Goal: Task Accomplishment & Management: Use online tool/utility

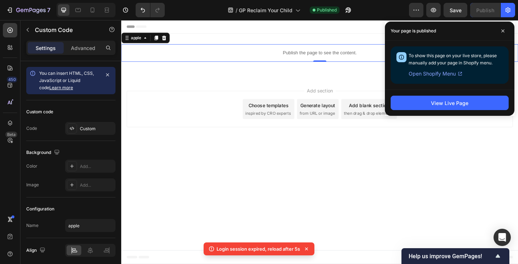
click at [179, 85] on div "Add section Choose templates inspired by CRO experts Generate layout from URL o…" at bounding box center [337, 118] width 432 height 71
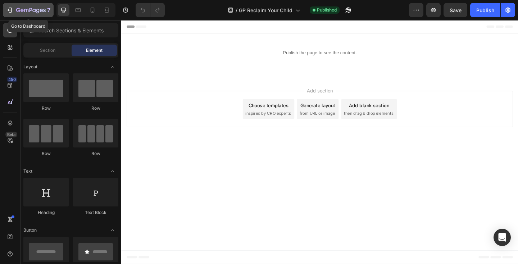
click at [34, 11] on icon "button" at bounding box center [30, 11] width 29 height 6
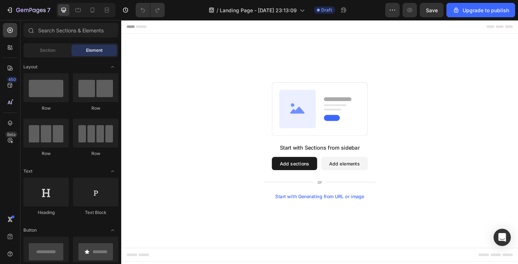
click at [355, 178] on button "Add elements" at bounding box center [363, 176] width 51 height 14
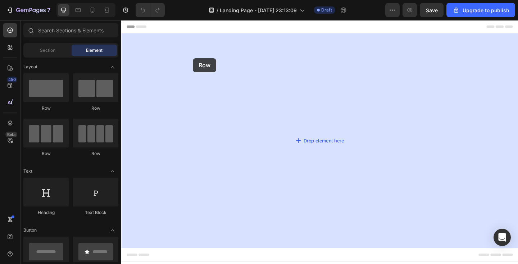
drag, startPoint x: 175, startPoint y: 111, endPoint x: 199, endPoint y: 61, distance: 54.8
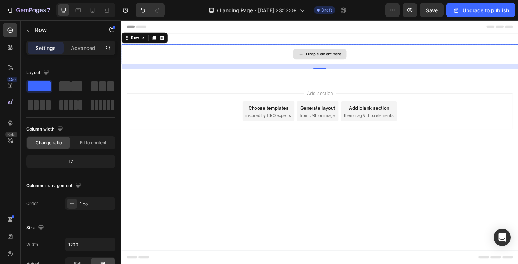
click at [224, 56] on div "Drop element here" at bounding box center [337, 57] width 432 height 22
click at [261, 47] on div "Drop element here" at bounding box center [337, 57] width 432 height 22
click at [257, 54] on div "Drop element here" at bounding box center [337, 57] width 432 height 22
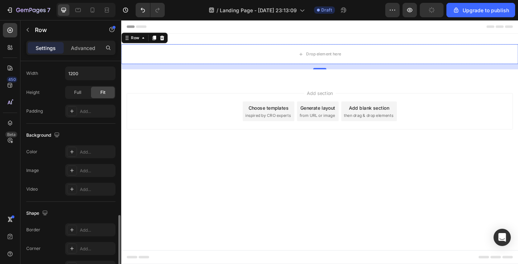
scroll to position [215, 0]
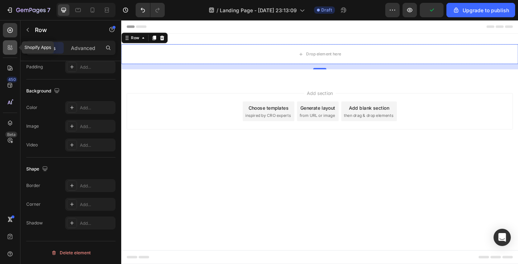
click at [8, 50] on icon at bounding box center [9, 47] width 7 height 7
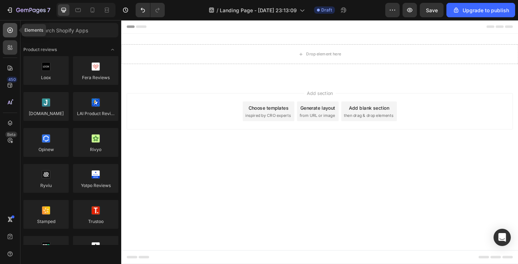
click at [12, 23] on div at bounding box center [10, 30] width 14 height 14
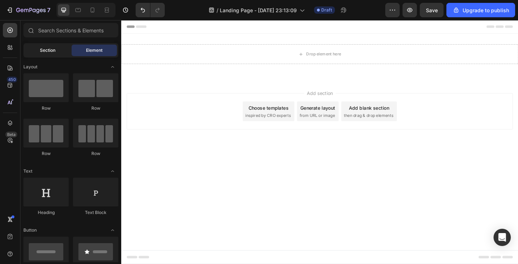
click at [56, 45] on div "Section" at bounding box center [47, 51] width 45 height 12
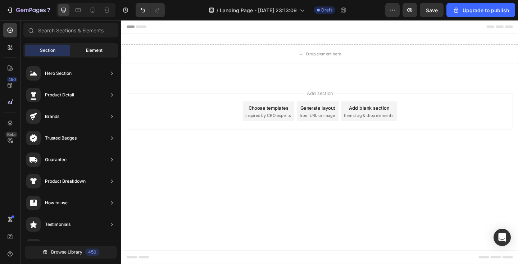
click at [88, 51] on span "Element" at bounding box center [94, 50] width 17 height 6
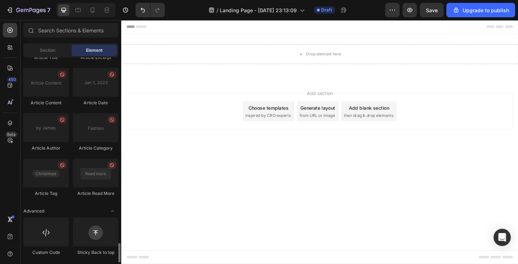
scroll to position [1927, 0]
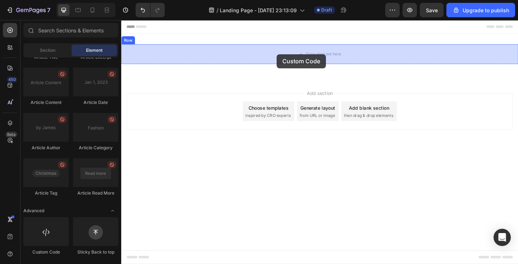
drag, startPoint x: 170, startPoint y: 248, endPoint x: 290, endPoint y: 57, distance: 225.3
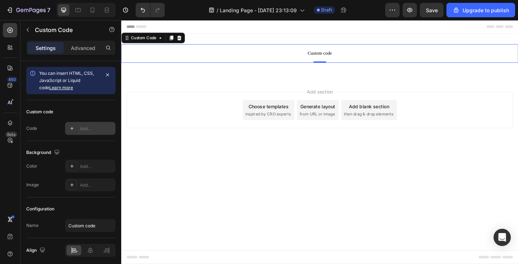
click at [72, 128] on icon at bounding box center [72, 129] width 6 height 6
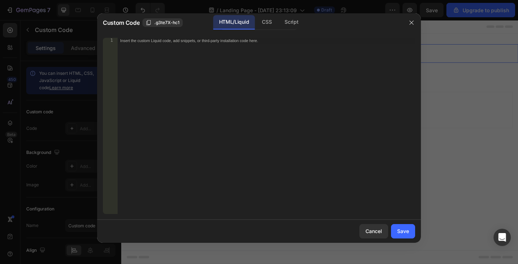
click at [154, 101] on div "Insert the custom Liquid code, add snippets, or third-party installation code h…" at bounding box center [266, 132] width 298 height 188
paste textarea "</html>"
type textarea "</html>"
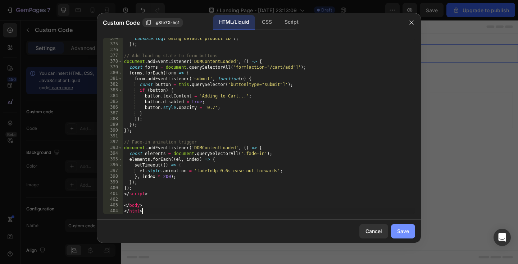
click at [404, 228] on div "Save" at bounding box center [403, 231] width 12 height 8
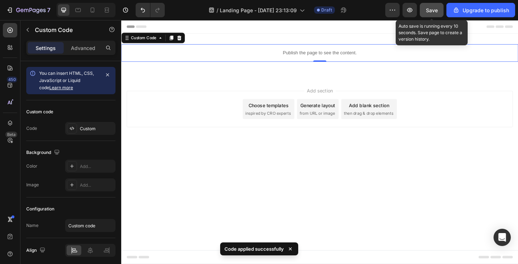
click at [427, 13] on div "Save" at bounding box center [432, 10] width 12 height 8
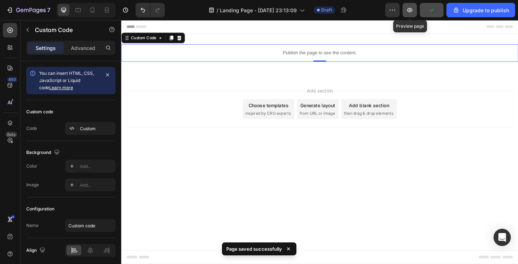
click at [409, 9] on icon "button" at bounding box center [409, 9] width 7 height 7
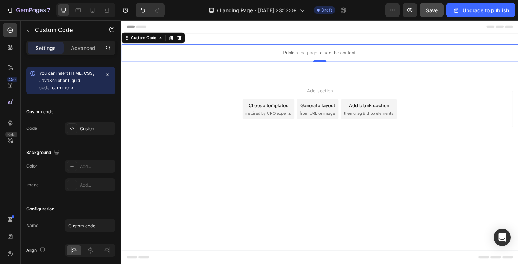
click at [224, 54] on p "Publish the page to see the content." at bounding box center [337, 56] width 432 height 8
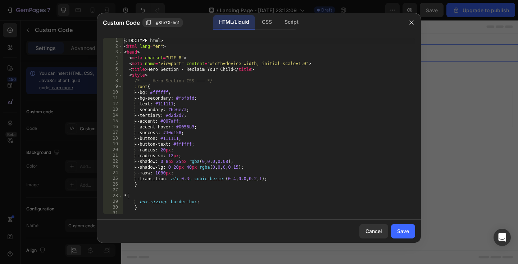
click at [197, 94] on div "<! DOCTYPE html > < html lang = "en" > < head > < meta charset = "UTF-8" > < me…" at bounding box center [269, 132] width 292 height 188
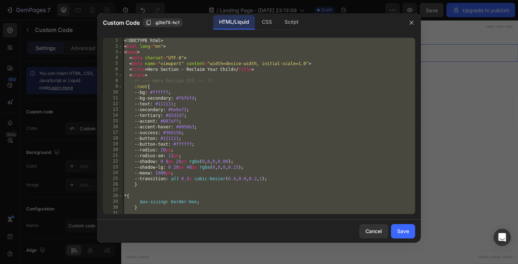
paste textarea "script"
type textarea "</script>"
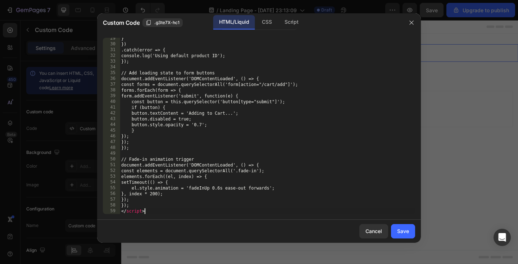
scroll to position [169, 0]
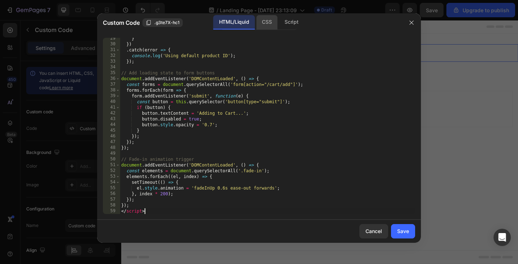
click at [270, 20] on div "CSS" at bounding box center [266, 22] width 21 height 14
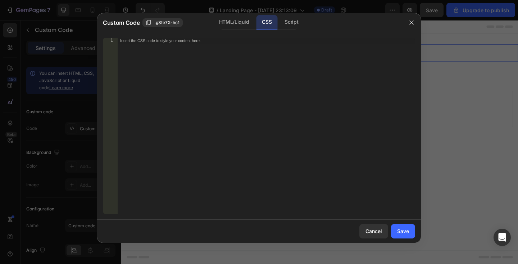
click at [181, 79] on div "Insert the CSS code to style your content here." at bounding box center [266, 132] width 298 height 188
paste textarea "}"
type textarea "}"
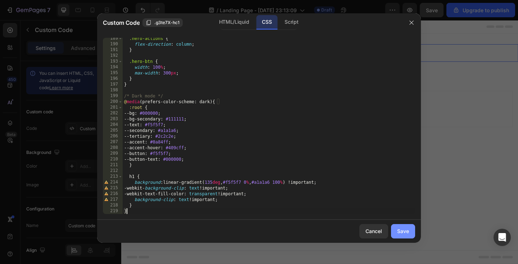
click at [407, 227] on button "Save" at bounding box center [403, 231] width 24 height 14
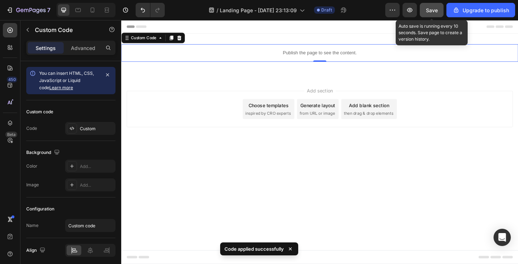
click at [433, 9] on span "Save" at bounding box center [432, 10] width 12 height 6
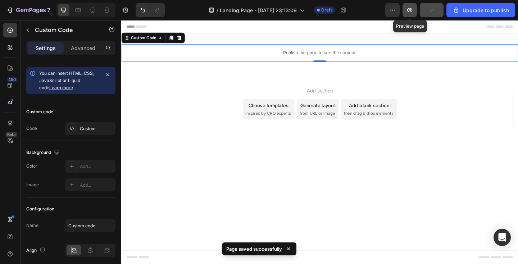
click at [411, 9] on icon "button" at bounding box center [410, 10] width 2 height 2
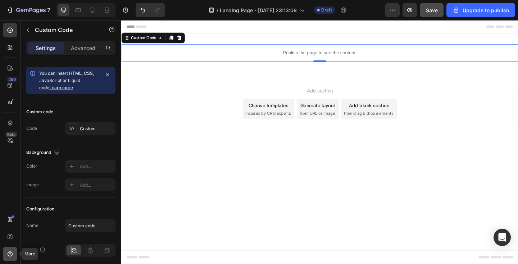
click at [13, 253] on icon at bounding box center [9, 253] width 7 height 7
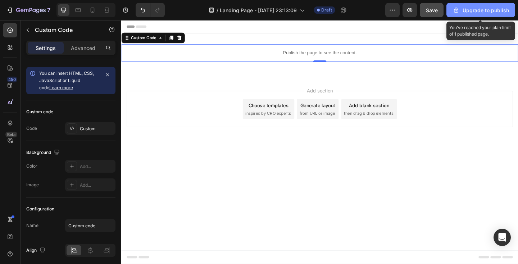
click at [482, 8] on div "Upgrade to publish" at bounding box center [480, 10] width 56 height 8
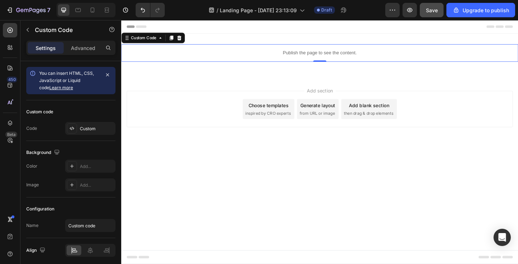
click at [385, 12] on div "/ Landing Page - Sep 27, 23:13:09 Draft" at bounding box center [277, 10] width 215 height 14
click at [393, 10] on icon "button" at bounding box center [392, 9] width 7 height 7
click at [322, 13] on div "Draft" at bounding box center [324, 9] width 21 height 7
click at [324, 11] on span "Draft" at bounding box center [326, 10] width 11 height 6
click at [10, 66] on icon at bounding box center [10, 67] width 5 height 5
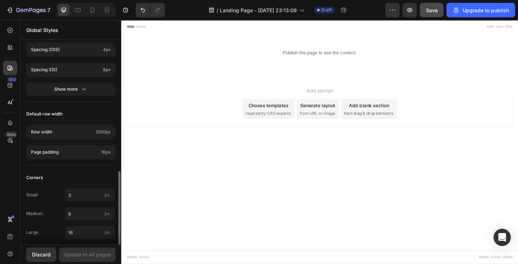
scroll to position [323, 0]
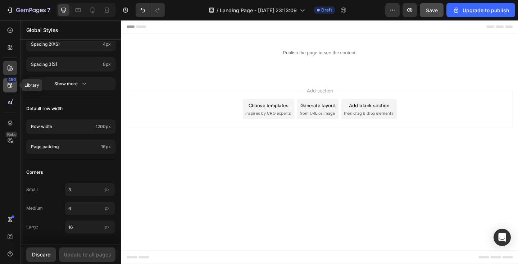
click at [9, 86] on icon at bounding box center [9, 85] width 7 height 7
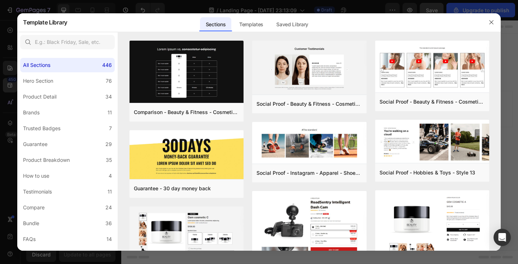
click at [9, 86] on div at bounding box center [259, 132] width 518 height 264
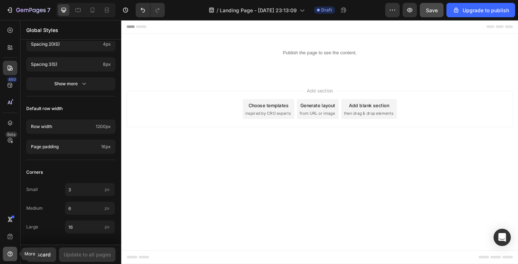
click at [11, 252] on icon at bounding box center [10, 253] width 5 height 5
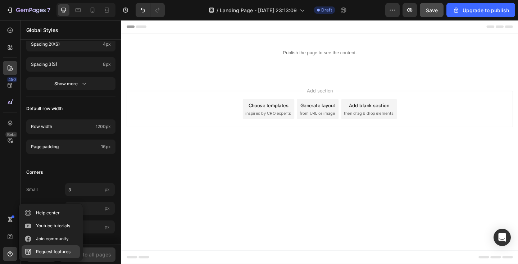
click at [41, 250] on div "Request features" at bounding box center [53, 251] width 35 height 7
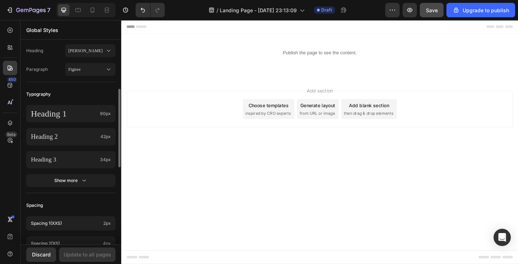
scroll to position [0, 0]
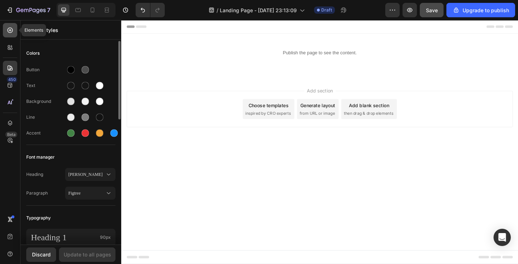
click at [9, 28] on icon at bounding box center [9, 30] width 7 height 7
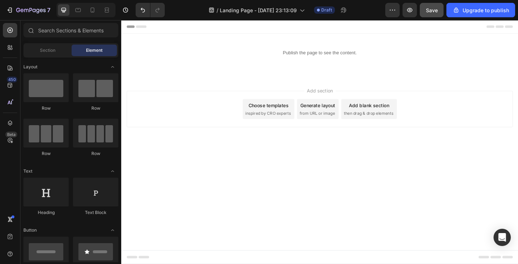
scroll to position [1927, 0]
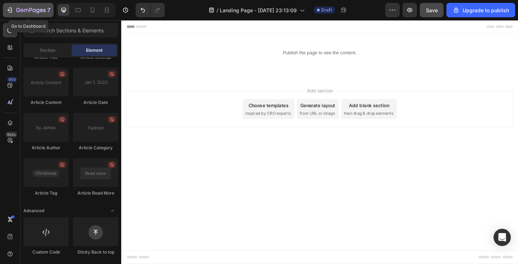
click at [28, 7] on div "7" at bounding box center [33, 10] width 34 height 9
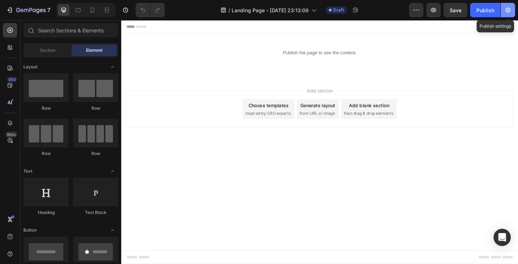
click at [508, 5] on button "button" at bounding box center [508, 10] width 14 height 14
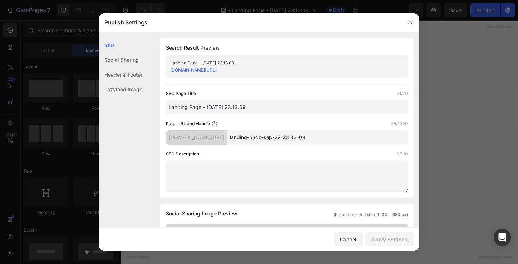
click at [127, 60] on div "Social Sharing" at bounding box center [121, 60] width 44 height 15
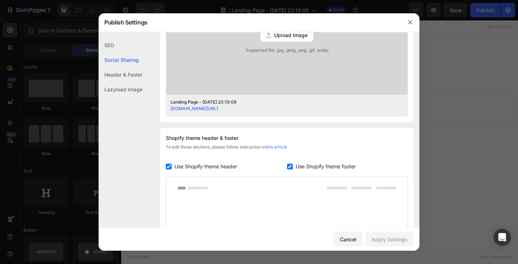
scroll to position [309, 0]
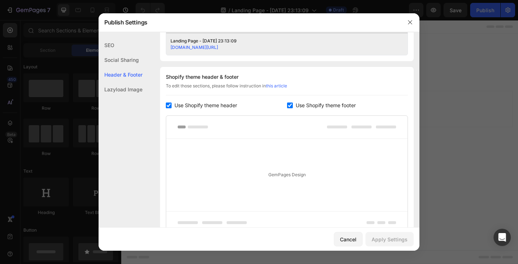
click at [179, 105] on span "Use Shopify theme header" at bounding box center [205, 105] width 63 height 9
checkbox input "false"
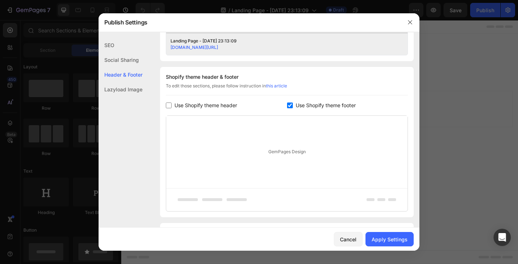
click at [341, 106] on span "Use Shopify theme footer" at bounding box center [326, 105] width 60 height 9
checkbox input "false"
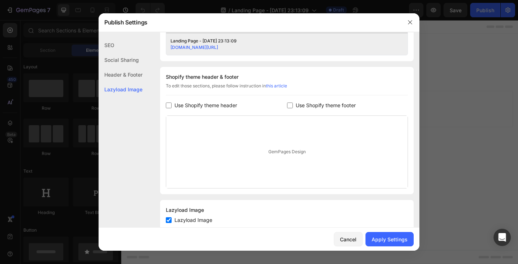
scroll to position [329, 0]
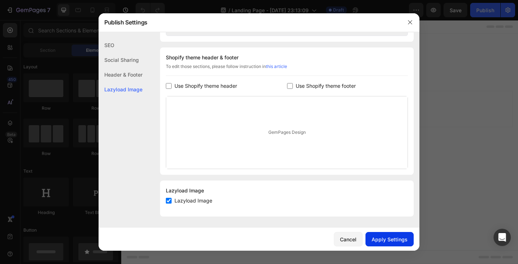
click at [383, 241] on div "Apply Settings" at bounding box center [389, 240] width 36 height 8
click at [410, 21] on icon "button" at bounding box center [410, 22] width 6 height 6
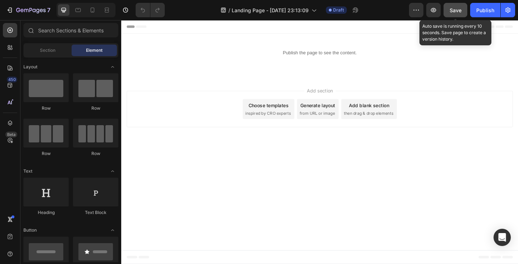
click at [456, 10] on span "Save" at bounding box center [456, 10] width 12 height 6
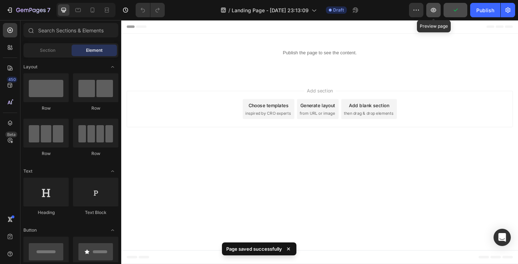
click at [432, 11] on icon "button" at bounding box center [433, 10] width 5 height 4
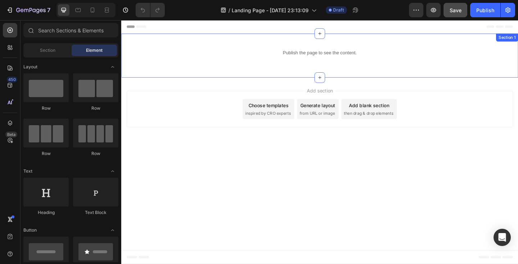
click at [443, 43] on div "Publish the page to see the content. Custom Code Row Section 1" at bounding box center [337, 59] width 432 height 48
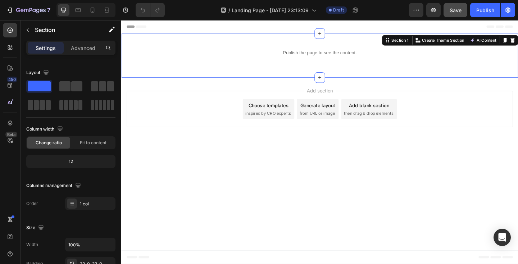
drag, startPoint x: 162, startPoint y: 108, endPoint x: 223, endPoint y: 104, distance: 61.2
drag, startPoint x: 163, startPoint y: 107, endPoint x: 255, endPoint y: 99, distance: 92.1
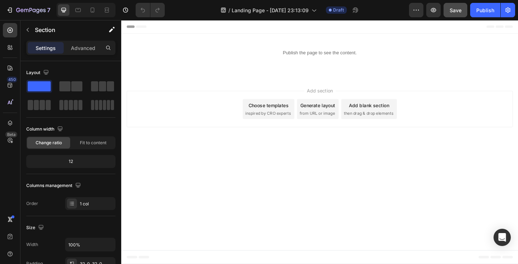
click at [235, 115] on div "Add section Choose templates inspired by CRO experts Generate layout from URL o…" at bounding box center [337, 117] width 420 height 40
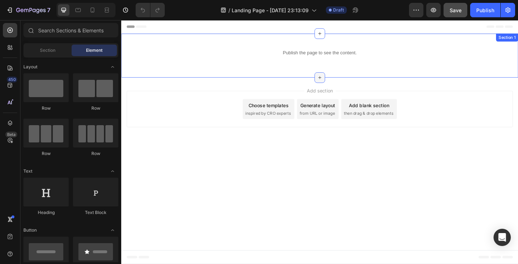
click at [337, 80] on icon at bounding box center [337, 83] width 6 height 6
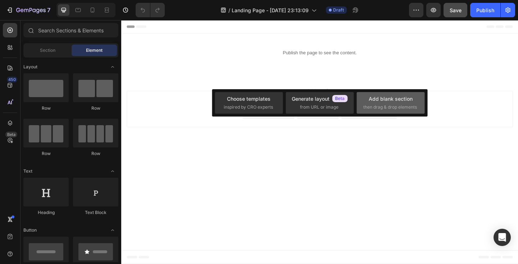
click at [383, 99] on div "Add blank section" at bounding box center [391, 99] width 44 height 8
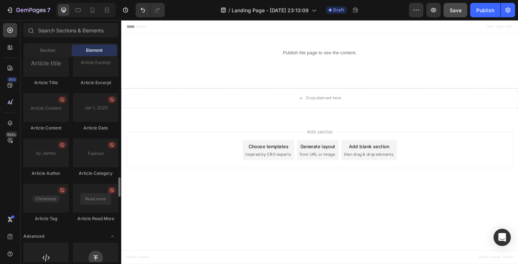
scroll to position [1927, 0]
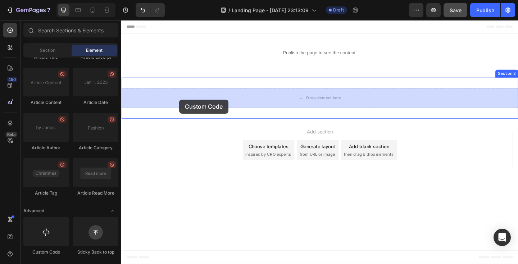
drag, startPoint x: 172, startPoint y: 250, endPoint x: 184, endPoint y: 106, distance: 143.7
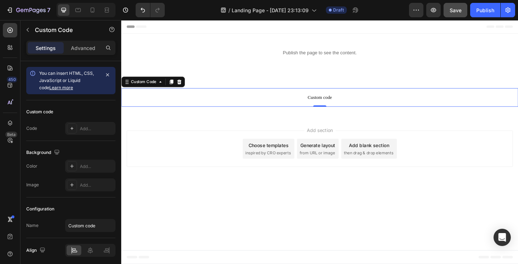
click at [181, 104] on span "Custom code" at bounding box center [337, 104] width 432 height 9
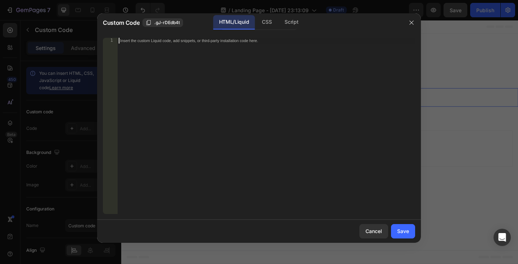
click at [176, 97] on div "Insert the custom Liquid code, add snippets, or third-party installation code h…" at bounding box center [266, 132] width 298 height 188
paste textarea "</script>"
type textarea "</script>"
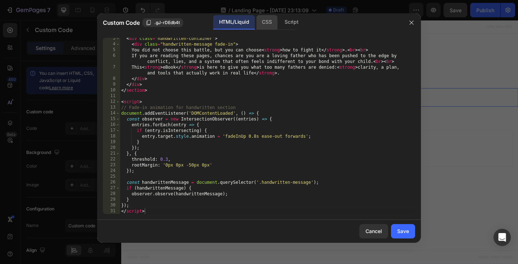
click at [266, 22] on div "CSS" at bounding box center [266, 22] width 21 height 14
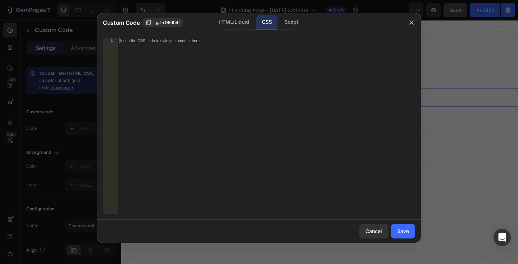
click at [233, 42] on div "Insert the CSS code to style your content here." at bounding box center [251, 40] width 262 height 5
paste textarea "}"
type textarea "}"
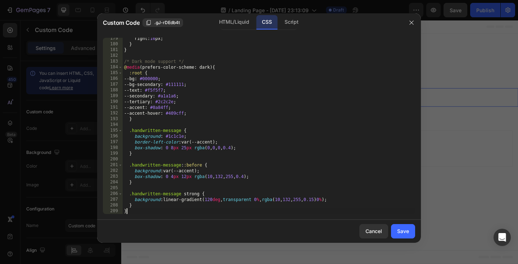
scroll to position [1026, 0]
click at [405, 227] on button "Save" at bounding box center [403, 231] width 24 height 14
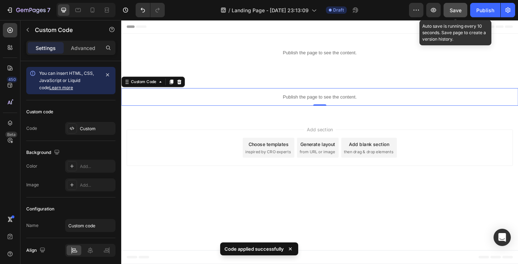
click at [457, 12] on span "Save" at bounding box center [456, 10] width 12 height 6
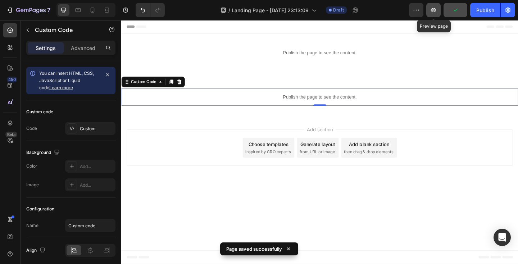
click at [432, 9] on icon "button" at bounding box center [433, 10] width 5 height 4
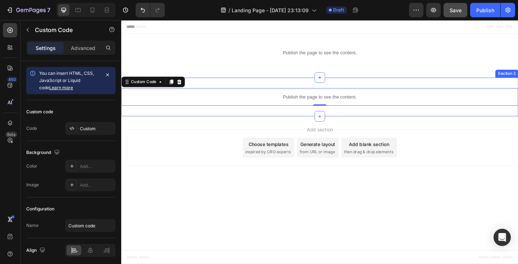
click at [220, 89] on div "Publish the page to see the content. Custom Code 0 Section 2" at bounding box center [337, 104] width 432 height 42
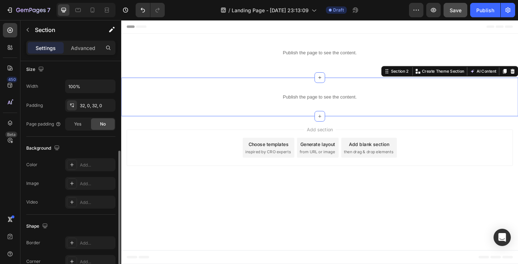
scroll to position [164, 0]
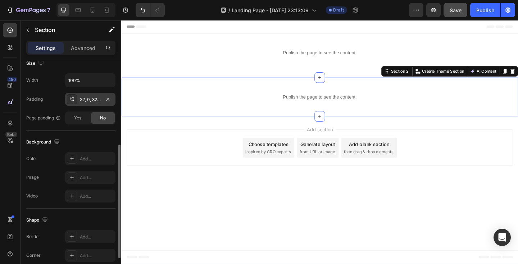
click at [81, 98] on div "32, 0, 32, 0" at bounding box center [90, 99] width 21 height 6
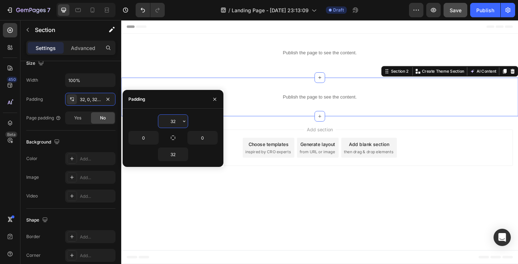
click at [173, 122] on input "32" at bounding box center [172, 121] width 29 height 13
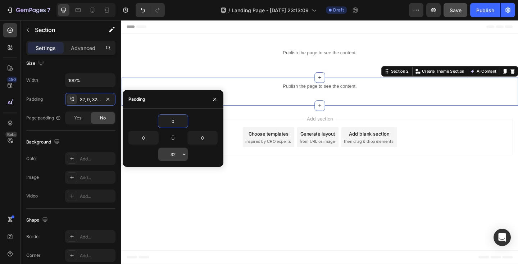
type input "0"
click at [174, 154] on input "32" at bounding box center [172, 154] width 29 height 13
type input "0"
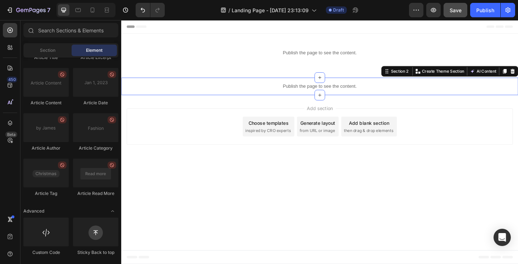
click at [259, 164] on div "Add section Choose templates inspired by CRO experts Generate layout from URL o…" at bounding box center [337, 137] width 432 height 71
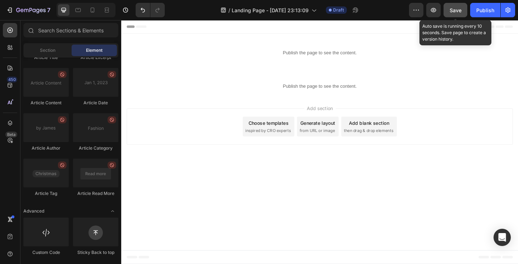
click at [457, 11] on span "Save" at bounding box center [456, 10] width 12 height 6
click at [453, 9] on span "Save" at bounding box center [456, 10] width 12 height 6
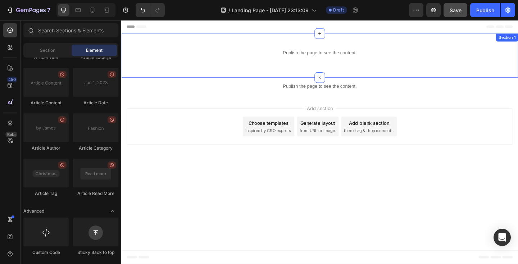
click at [220, 78] on div "Publish the page to see the content. Custom Code Row Section 1" at bounding box center [337, 59] width 432 height 48
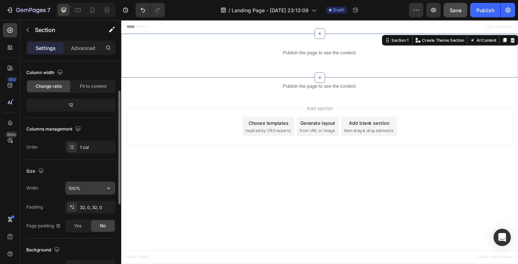
scroll to position [57, 0]
click at [83, 205] on div "32, 0, 32, 0" at bounding box center [90, 207] width 21 height 6
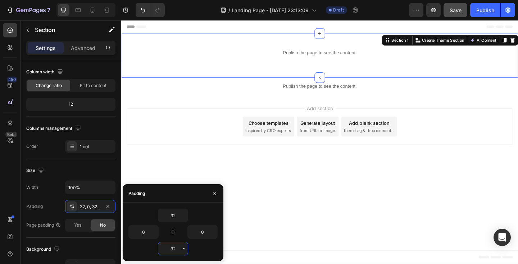
click at [173, 252] on input "32" at bounding box center [172, 248] width 29 height 13
type input "0"
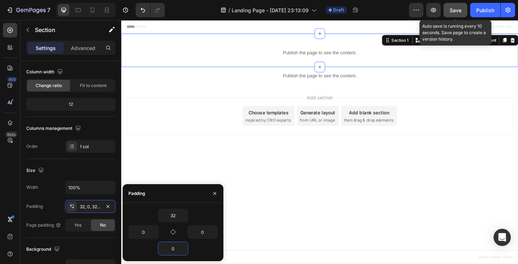
click at [460, 11] on span "Save" at bounding box center [456, 10] width 12 height 6
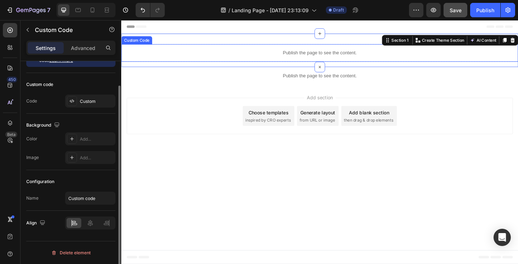
click at [239, 58] on p "Publish the page to see the content." at bounding box center [337, 56] width 432 height 8
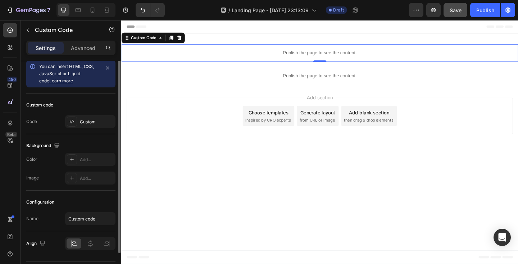
scroll to position [0, 0]
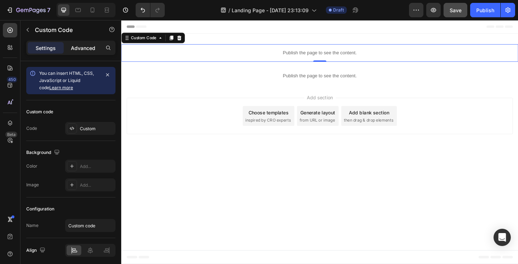
click at [83, 51] on p "Advanced" at bounding box center [83, 48] width 24 height 8
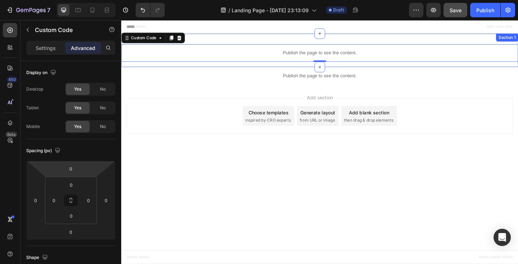
click at [212, 67] on div "Publish the page to see the content. Custom Code 0 Row" at bounding box center [337, 58] width 432 height 25
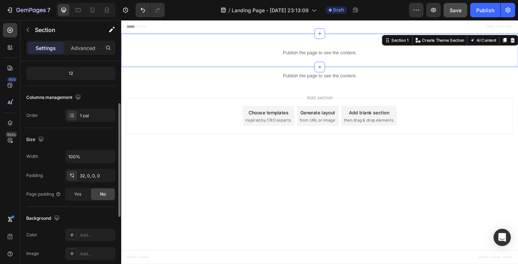
scroll to position [99, 0]
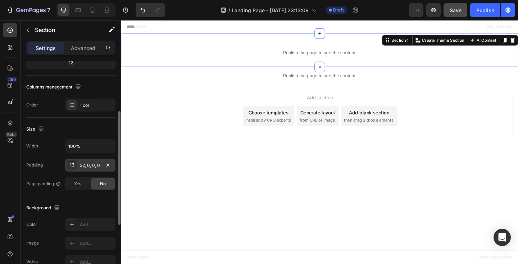
click at [94, 161] on div "32, 0, 0, 0" at bounding box center [90, 165] width 50 height 13
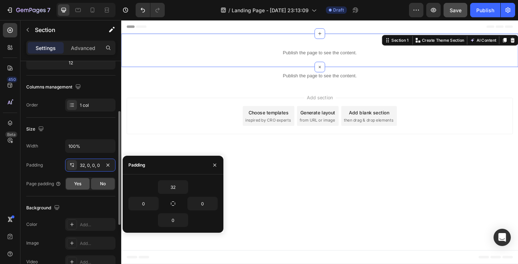
click at [80, 182] on span "Yes" at bounding box center [77, 184] width 7 height 6
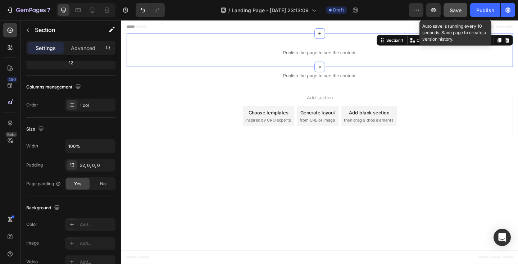
click at [453, 14] on button "Save" at bounding box center [455, 10] width 24 height 14
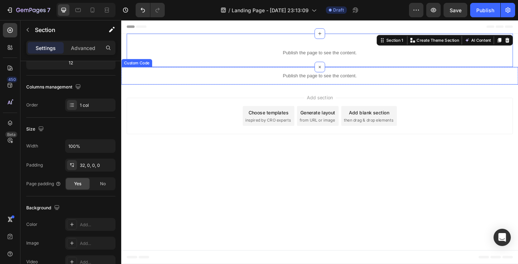
click at [211, 85] on div "Publish the page to see the content." at bounding box center [337, 80] width 432 height 19
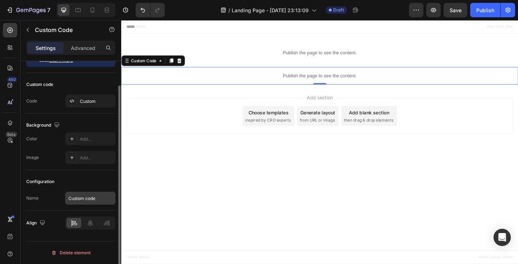
scroll to position [0, 0]
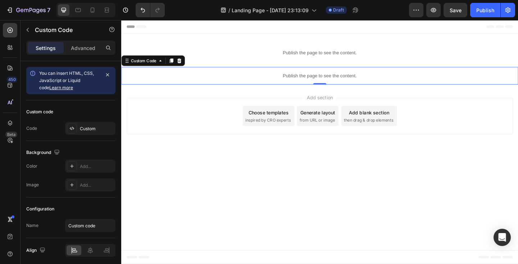
click at [171, 98] on div "Add section Choose templates inspired by CRO experts Generate layout from URL o…" at bounding box center [337, 125] width 432 height 71
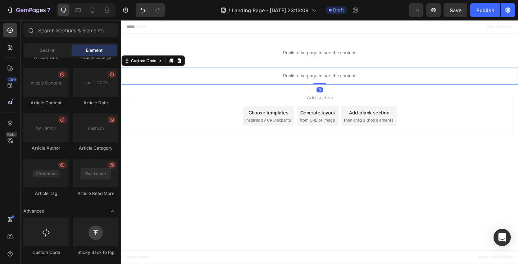
click at [177, 76] on div "Publish the page to see the content." at bounding box center [337, 80] width 432 height 19
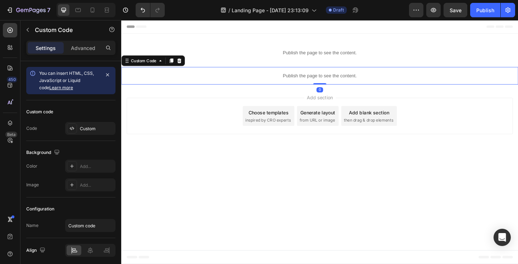
click at [177, 74] on div "Publish the page to see the content." at bounding box center [337, 80] width 432 height 19
click at [220, 72] on div "Publish the page to see the content." at bounding box center [337, 80] width 432 height 19
click at [141, 63] on div "Custom Code" at bounding box center [145, 64] width 31 height 6
click at [164, 67] on icon at bounding box center [164, 64] width 6 height 6
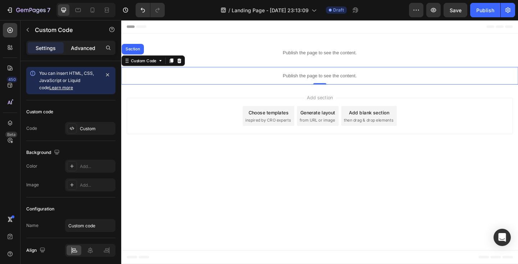
click at [84, 46] on p "Advanced" at bounding box center [83, 48] width 24 height 8
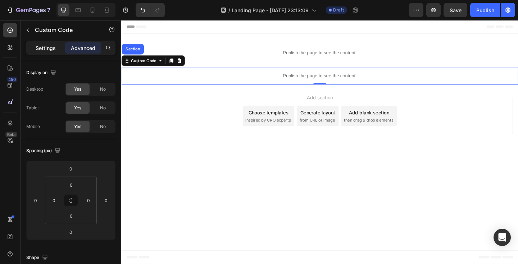
click at [51, 46] on p "Settings" at bounding box center [46, 48] width 20 height 8
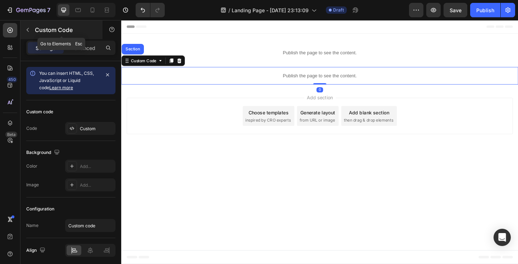
click at [29, 31] on icon "button" at bounding box center [28, 30] width 6 height 6
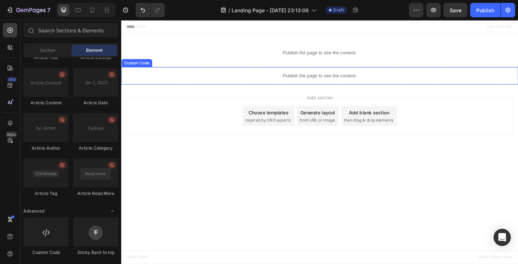
click at [143, 67] on div "Custom Code" at bounding box center [138, 67] width 31 height 6
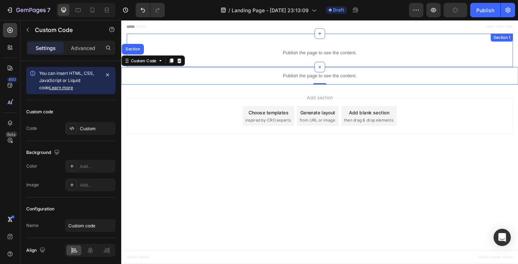
click at [219, 67] on div "Publish the page to see the content. Custom Code Row" at bounding box center [337, 58] width 420 height 25
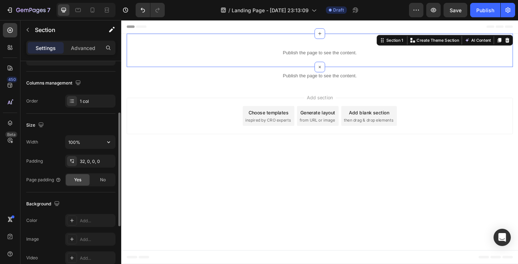
scroll to position [104, 0]
click at [99, 174] on div "No" at bounding box center [103, 178] width 24 height 12
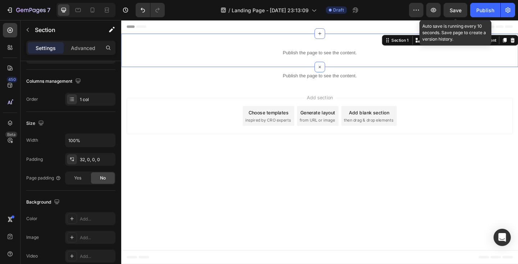
click at [454, 10] on span "Save" at bounding box center [456, 10] width 12 height 6
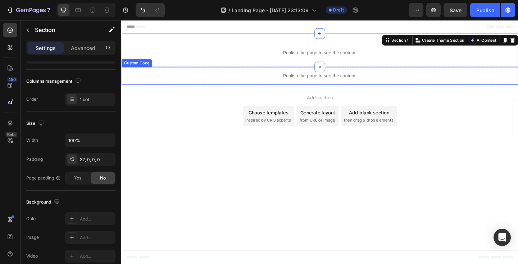
click at [170, 81] on p "Publish the page to see the content." at bounding box center [337, 81] width 432 height 8
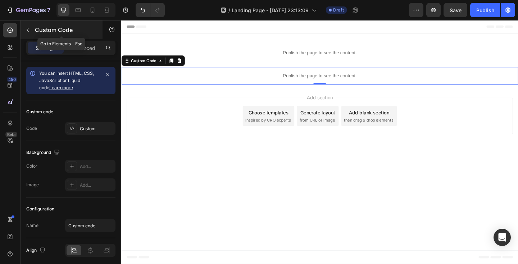
click at [27, 31] on icon "button" at bounding box center [28, 30] width 6 height 6
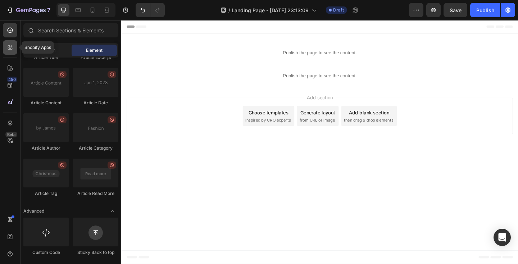
click at [11, 47] on icon at bounding box center [11, 46] width 2 height 2
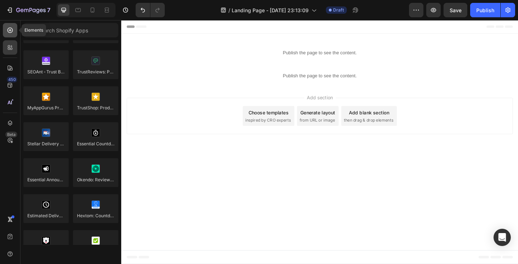
click at [9, 31] on icon at bounding box center [9, 30] width 7 height 7
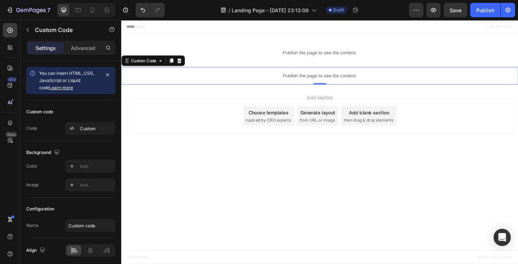
click at [265, 75] on div "Publish the page to see the content." at bounding box center [337, 80] width 432 height 19
click at [151, 65] on div "Custom Code" at bounding box center [145, 64] width 31 height 6
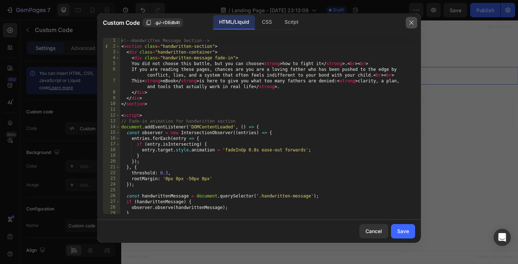
click at [409, 25] on icon "button" at bounding box center [412, 23] width 6 height 6
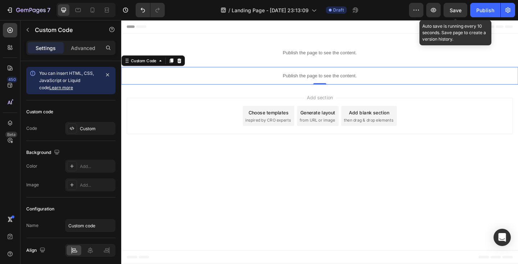
click at [455, 7] on span "Save" at bounding box center [456, 10] width 12 height 6
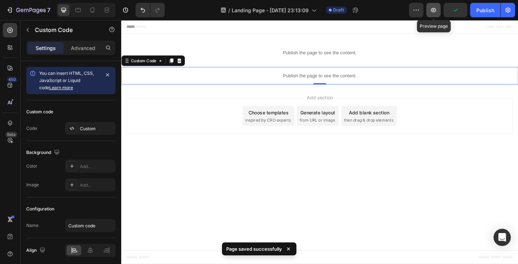
click at [434, 13] on icon "button" at bounding box center [433, 9] width 7 height 7
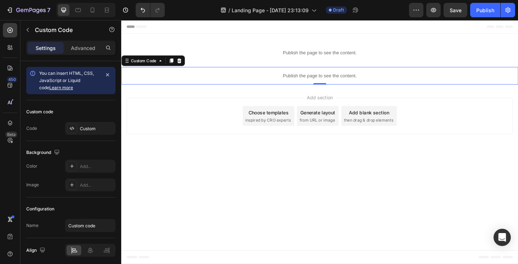
click at [233, 82] on p "Publish the page to see the content." at bounding box center [337, 81] width 432 height 8
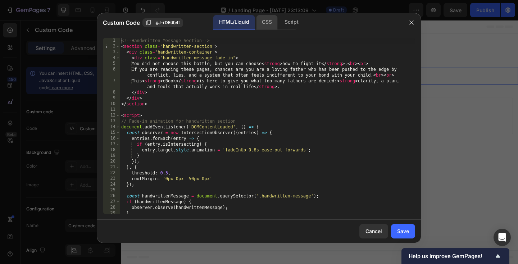
click at [266, 23] on div "CSS" at bounding box center [266, 22] width 21 height 14
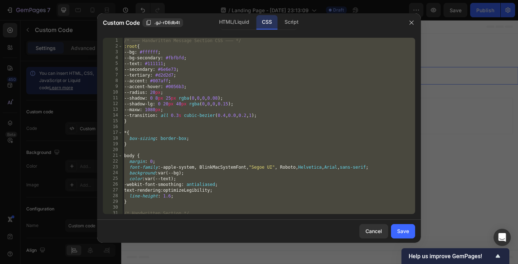
click at [244, 75] on div "/* ——— Handwritten Message Section CSS ——— */ :root { --bg : #ffffff ; --bg-sec…" at bounding box center [269, 132] width 292 height 188
paste textarea
type textarea "}"
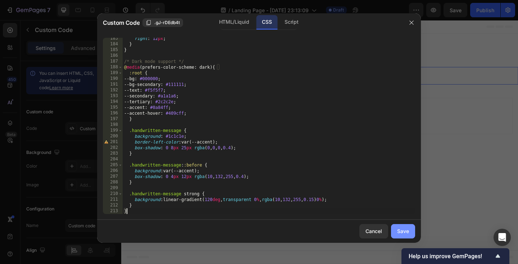
click at [408, 233] on div "Save" at bounding box center [403, 231] width 12 height 8
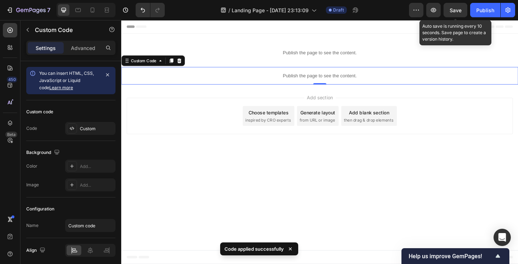
click at [452, 13] on span "Save" at bounding box center [456, 10] width 12 height 6
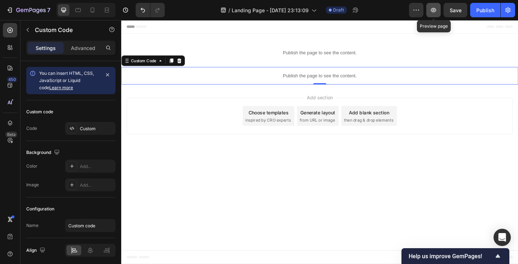
click at [437, 12] on button "button" at bounding box center [433, 10] width 14 height 14
click at [203, 79] on p "Publish the page to see the content." at bounding box center [337, 81] width 432 height 8
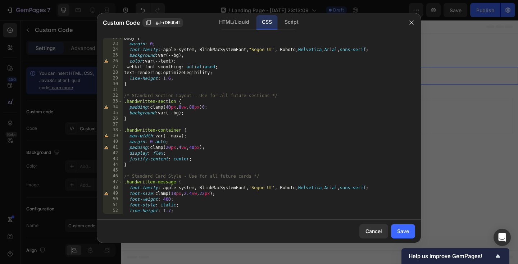
scroll to position [125, 0]
click at [186, 106] on div "body { margin : 0 ; font-family : -apple-system, BlinkMacSystemFont, " Segoe UI…" at bounding box center [269, 128] width 292 height 188
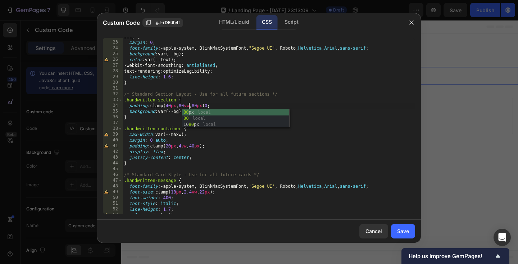
click at [296, 140] on div "body { margin : 0 ; font-family : -apple-system, BlinkMacSystemFont, " Segoe UI…" at bounding box center [269, 128] width 292 height 188
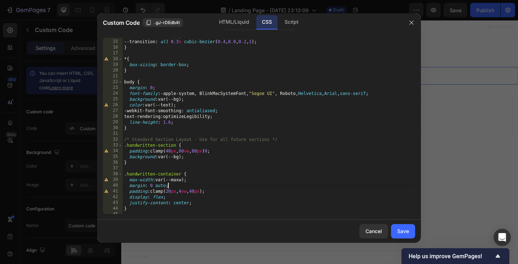
scroll to position [79, 0]
type textarea "padding: clamp(40px, 8vw, 80px) 0;"
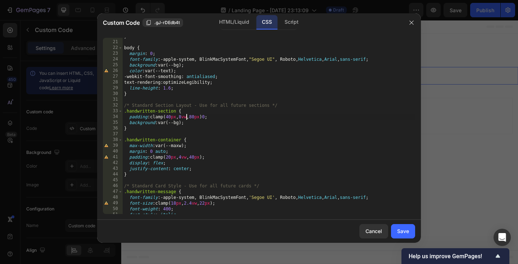
scroll to position [114, 0]
click at [375, 234] on div "Cancel" at bounding box center [373, 231] width 17 height 8
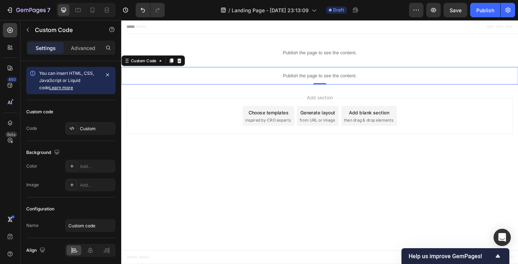
click at [225, 82] on p "Publish the page to see the content." at bounding box center [337, 81] width 432 height 8
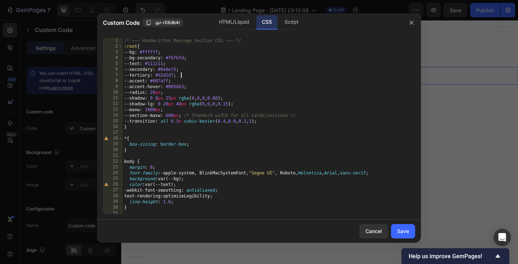
click at [233, 77] on div "/* ——— Handwritten Message Section CSS ——— */ :root { --bg : #ffffff ; --bg-sec…" at bounding box center [269, 132] width 292 height 188
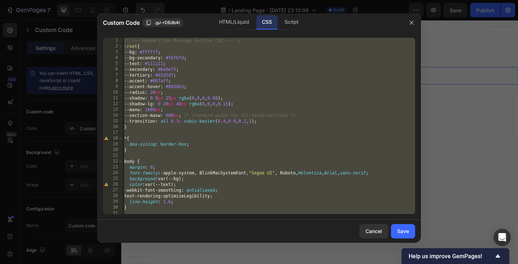
paste textarea
type textarea "}"
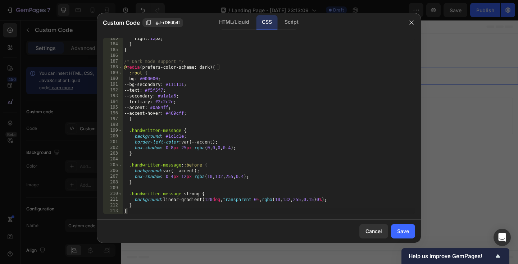
scroll to position [1049, 0]
click at [400, 225] on button "Save" at bounding box center [403, 231] width 24 height 14
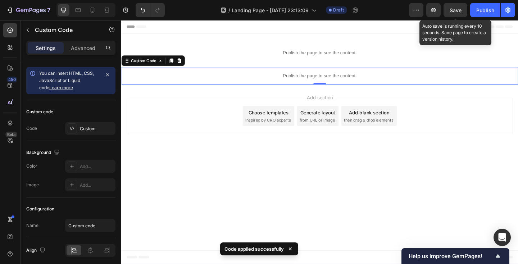
click at [456, 11] on span "Save" at bounding box center [456, 10] width 12 height 6
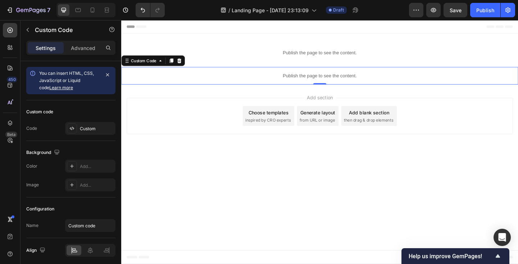
click at [196, 80] on p "Publish the page to see the content." at bounding box center [337, 81] width 432 height 8
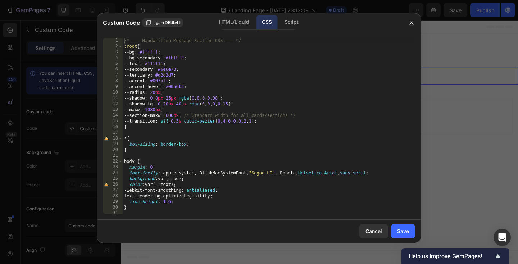
click at [190, 76] on div "/* ——— Handwritten Message Section CSS ——— */ :root { --bg : #ffffff ; --bg-sec…" at bounding box center [269, 132] width 292 height 188
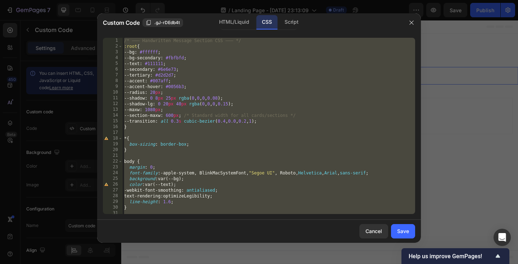
paste textarea
type textarea "}"
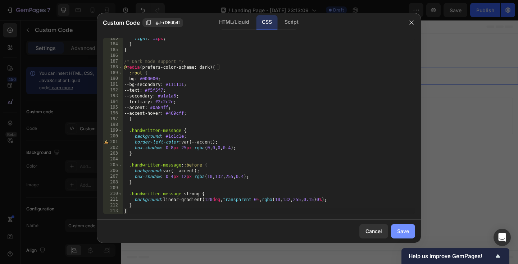
click at [402, 229] on div "Save" at bounding box center [403, 231] width 12 height 8
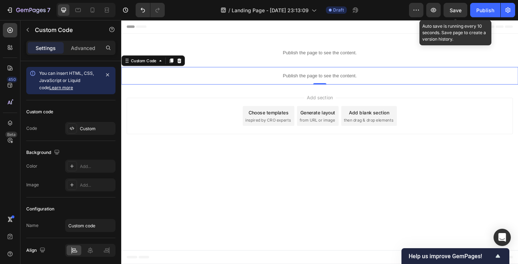
click at [454, 12] on span "Save" at bounding box center [456, 10] width 12 height 6
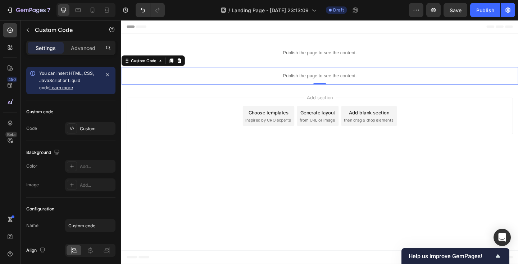
click at [306, 78] on p "Publish the page to see the content." at bounding box center [337, 81] width 432 height 8
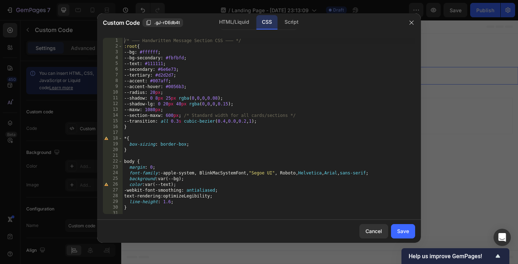
click at [260, 124] on div "/* ——— Handwritten Message Section CSS ——— */ :root { --bg : #ffffff ; --bg-sec…" at bounding box center [269, 132] width 292 height 188
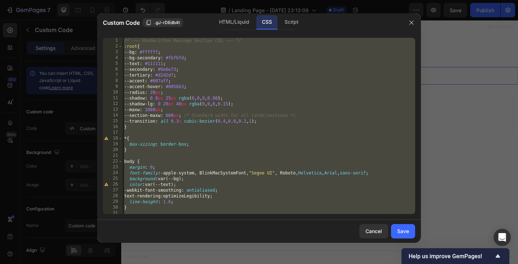
paste textarea
type textarea "}"
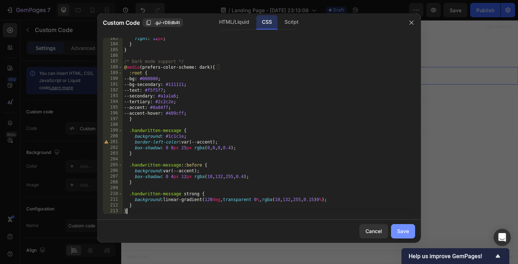
click at [401, 231] on div "Save" at bounding box center [403, 231] width 12 height 8
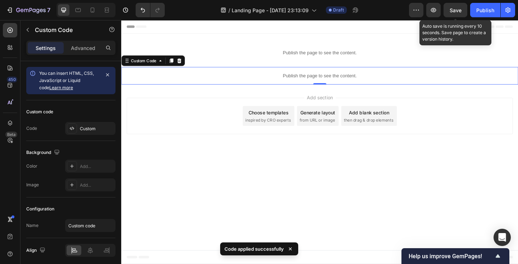
click at [459, 13] on div "Save" at bounding box center [456, 10] width 12 height 8
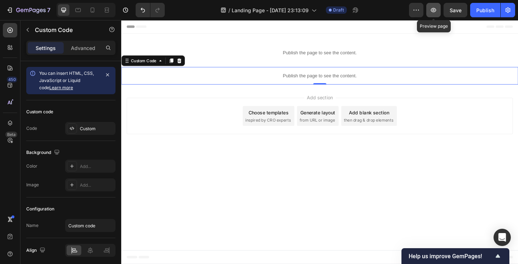
click at [437, 8] on icon "button" at bounding box center [433, 9] width 7 height 7
click at [230, 81] on p "Publish the page to see the content." at bounding box center [337, 81] width 432 height 8
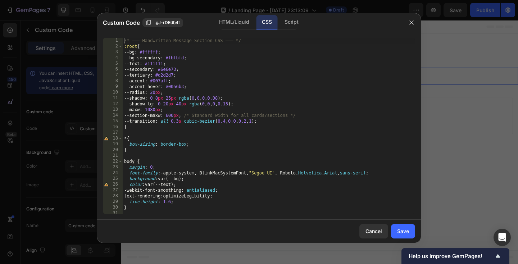
click at [205, 95] on div "/* ——— Handwritten Message Section CSS ——— */ :root { --bg : #ffffff ; --bg-sec…" at bounding box center [269, 132] width 292 height 188
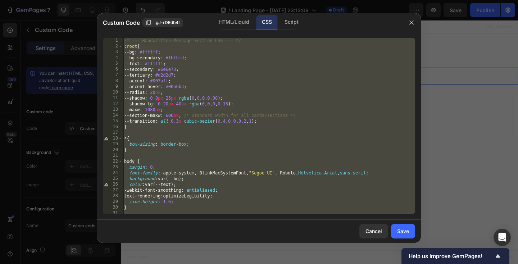
paste textarea
type textarea "}"
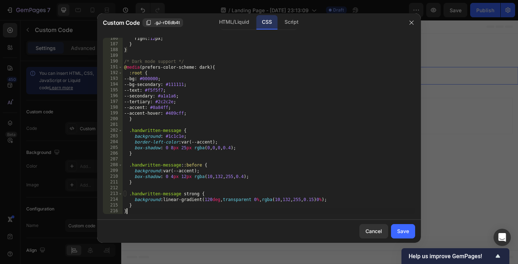
scroll to position [1067, 0]
click at [401, 229] on div "Save" at bounding box center [403, 231] width 12 height 8
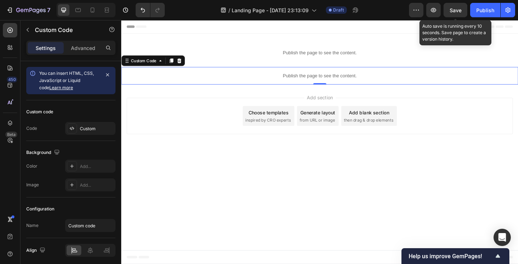
click at [456, 14] on div "Save" at bounding box center [456, 10] width 12 height 8
click at [459, 8] on span "Save" at bounding box center [456, 10] width 12 height 6
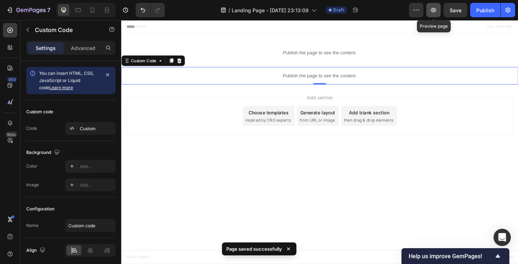
click at [436, 9] on icon "button" at bounding box center [433, 9] width 7 height 7
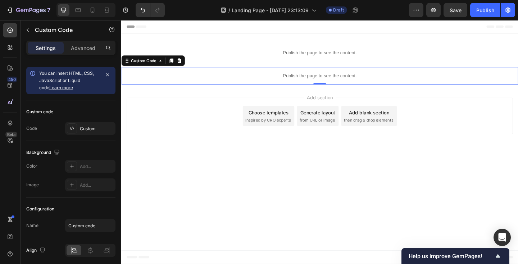
click at [272, 77] on p "Publish the page to see the content." at bounding box center [337, 81] width 432 height 8
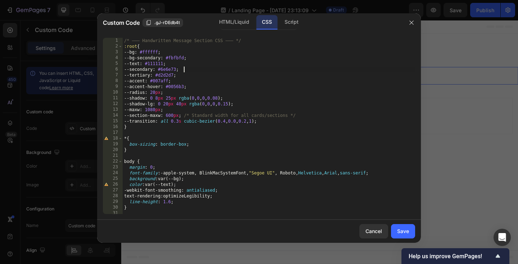
click at [259, 72] on div "/* ——— Handwritten Message Section CSS ——— */ :root { --bg : #ffffff ; --bg-sec…" at bounding box center [269, 132] width 292 height 188
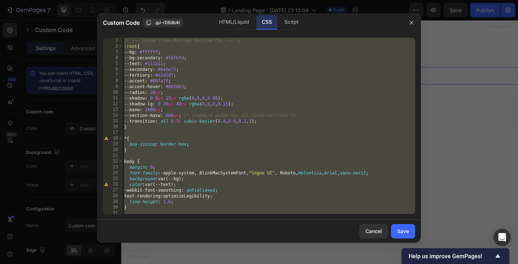
paste textarea
type textarea "}"
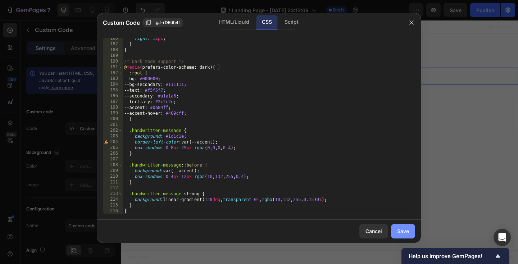
click at [402, 236] on button "Save" at bounding box center [403, 231] width 24 height 14
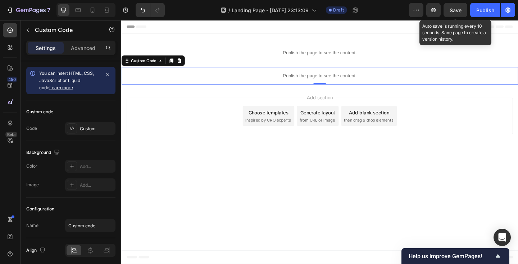
click at [460, 12] on span "Save" at bounding box center [456, 10] width 12 height 6
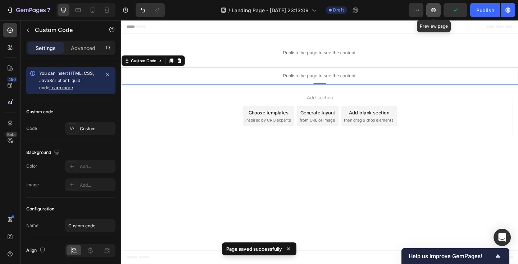
click at [436, 9] on icon "button" at bounding box center [433, 9] width 7 height 7
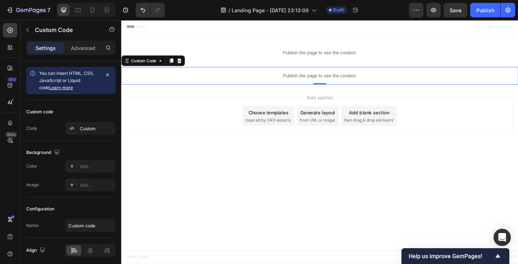
click at [219, 84] on p "Publish the page to see the content." at bounding box center [337, 81] width 432 height 8
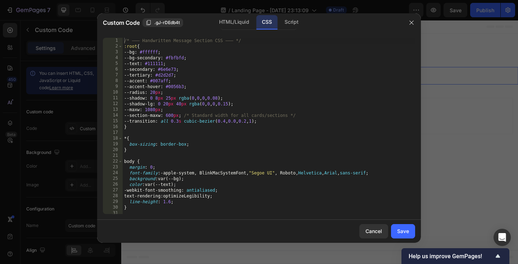
click at [211, 78] on div "/* ——— Handwritten Message Section CSS ——— */ :root { --bg : #ffffff ; --bg-sec…" at bounding box center [269, 132] width 292 height 188
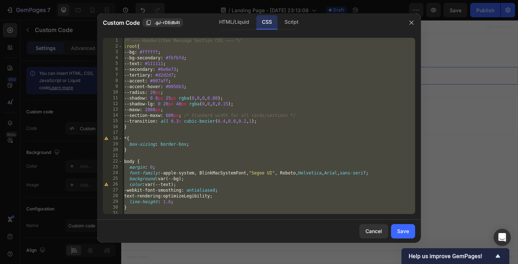
paste textarea
type textarea "}"
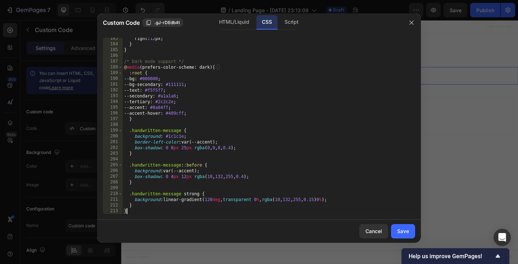
scroll to position [1049, 0]
click at [406, 229] on div "Save" at bounding box center [403, 231] width 12 height 8
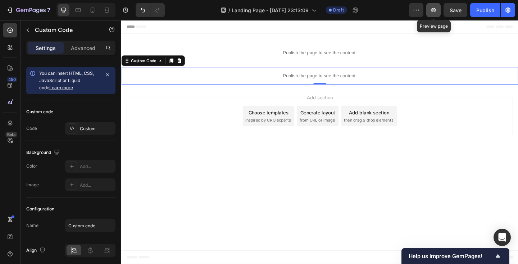
click at [435, 13] on icon "button" at bounding box center [433, 9] width 7 height 7
click at [213, 78] on p "Publish the page to see the content." at bounding box center [337, 81] width 432 height 8
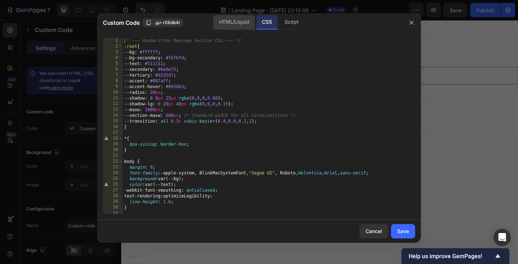
click at [225, 24] on div "HTML/Liquid" at bounding box center [233, 22] width 41 height 14
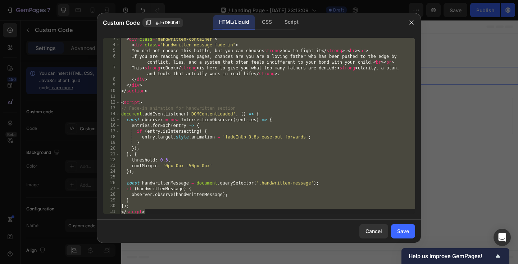
scroll to position [0, 0]
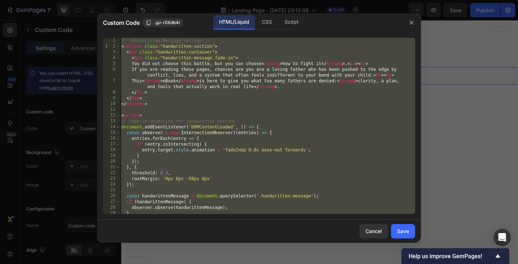
type textarea "}); </script>"
click at [170, 110] on div "<!-- Handwritten Message Section --> < section class = "handwritten-section" > …" at bounding box center [267, 132] width 295 height 188
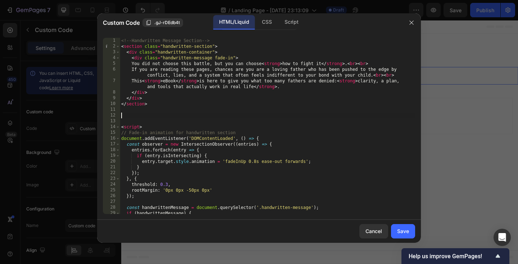
paste textarea "<div class="handwritten-message fade-in" style="max-width: 450px !important;">"
type textarea "<div class="handwritten-message fade-in" style="max-width: 450px !important;">"
click at [407, 229] on div "Save" at bounding box center [403, 231] width 12 height 8
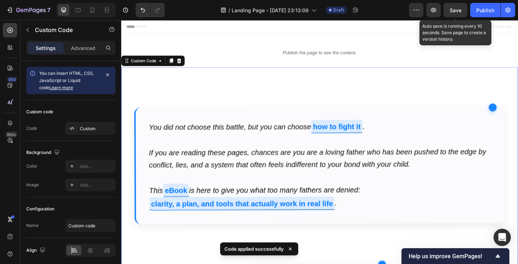
click at [455, 12] on span "Save" at bounding box center [456, 10] width 12 height 6
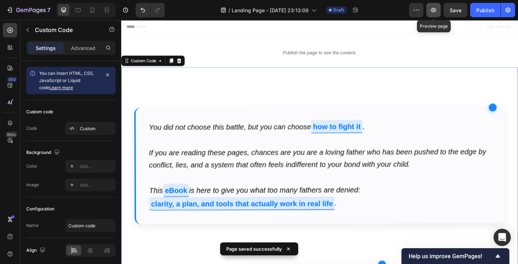
click at [433, 12] on icon "button" at bounding box center [433, 9] width 7 height 7
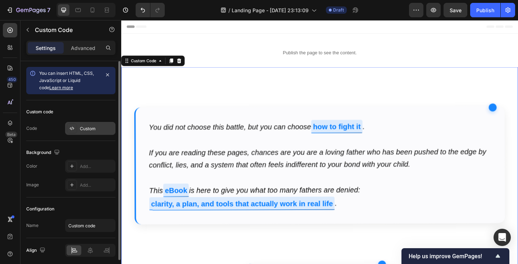
click at [97, 130] on div "Custom" at bounding box center [97, 129] width 34 height 6
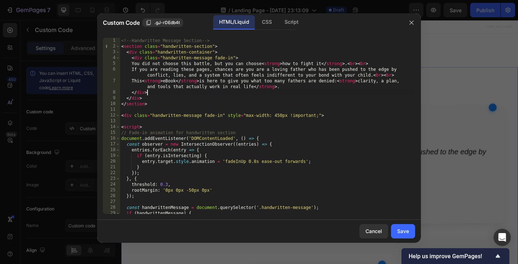
click at [222, 92] on div "<!-- Handwritten Message Section --> < section class = "handwritten-section" > …" at bounding box center [267, 132] width 295 height 188
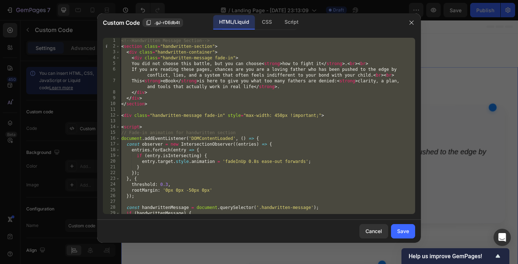
paste textarea
type textarea "</script>"
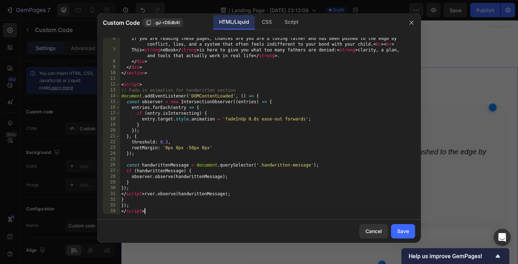
scroll to position [31, 0]
click at [399, 228] on div "Save" at bounding box center [403, 231] width 12 height 8
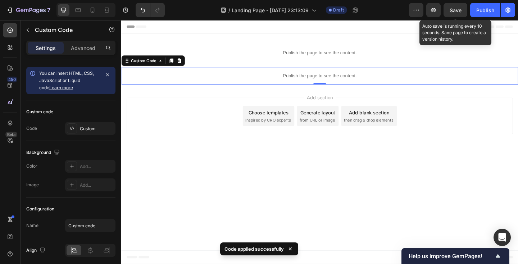
click at [454, 12] on span "Save" at bounding box center [456, 10] width 12 height 6
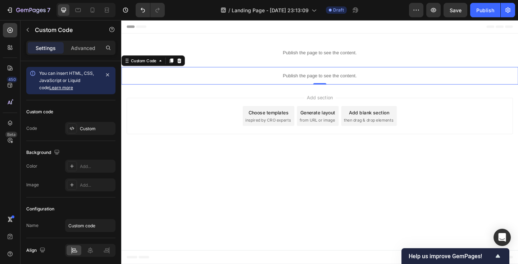
click at [242, 77] on p "Publish the page to see the content." at bounding box center [337, 81] width 432 height 8
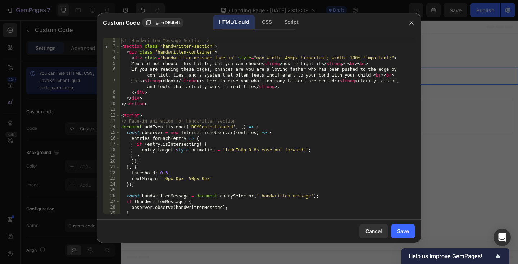
scroll to position [0, 0]
click at [288, 56] on div "<!-- Handwritten Message Section --> < section class = "handwritten-section" > …" at bounding box center [267, 132] width 295 height 188
drag, startPoint x: 290, startPoint y: 56, endPoint x: 286, endPoint y: 56, distance: 4.3
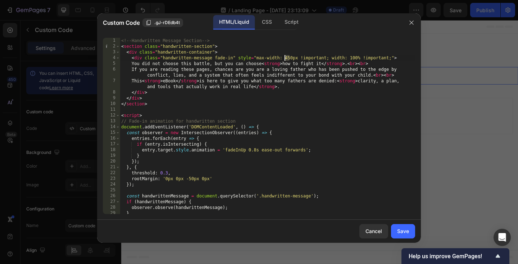
click at [286, 56] on div "<!-- Handwritten Message Section --> < section class = "handwritten-section" > …" at bounding box center [267, 132] width 295 height 188
type textarea "<div class="handwritten-message fade-in" style="max-width: 6000px !important; w…"
click at [403, 229] on div "Save" at bounding box center [403, 231] width 12 height 8
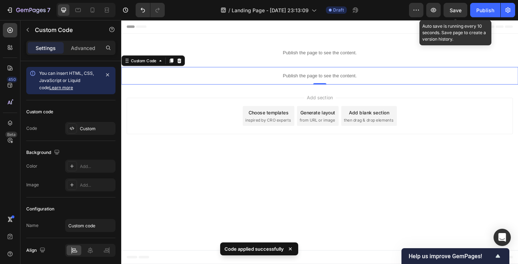
click at [455, 13] on div "Save" at bounding box center [456, 10] width 12 height 8
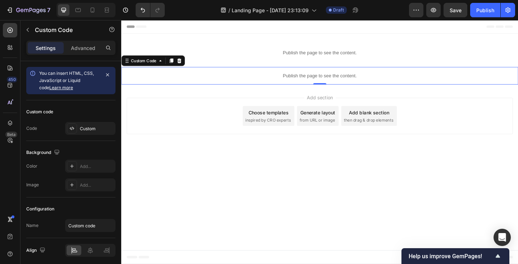
click at [258, 80] on p "Publish the page to see the content." at bounding box center [337, 81] width 432 height 8
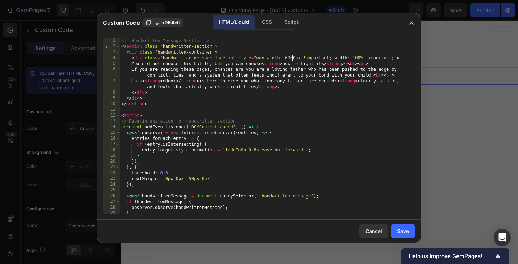
click at [293, 58] on div "<!-- Handwritten Message Section --> < section class = "handwritten-section" > …" at bounding box center [267, 132] width 295 height 188
type textarea "<div class="handwritten-message fade-in" style="max-width: 600px !important; wi…"
click at [400, 230] on div "Save" at bounding box center [403, 231] width 12 height 8
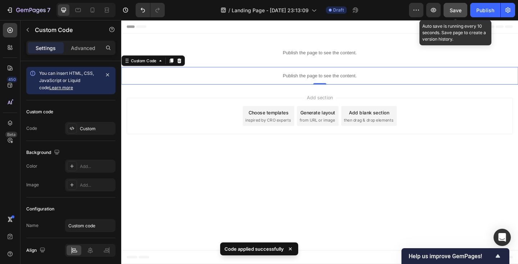
click at [455, 14] on button "Save" at bounding box center [455, 10] width 24 height 14
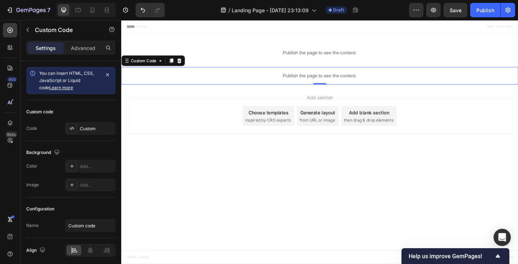
click at [270, 81] on p "Publish the page to see the content." at bounding box center [337, 81] width 432 height 8
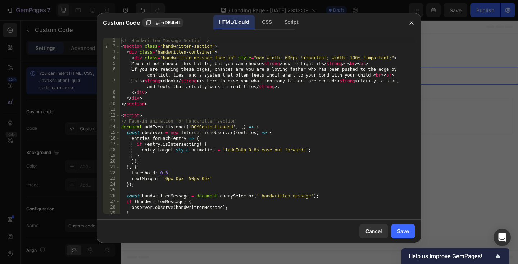
click at [287, 57] on div "<!-- Handwritten Message Section --> < section class = "handwritten-section" > …" at bounding box center [267, 132] width 295 height 188
type textarea "<div class="handwritten-message fade-in" style="max-width: 800px !important; wi…"
click at [402, 233] on div "Save" at bounding box center [403, 231] width 12 height 8
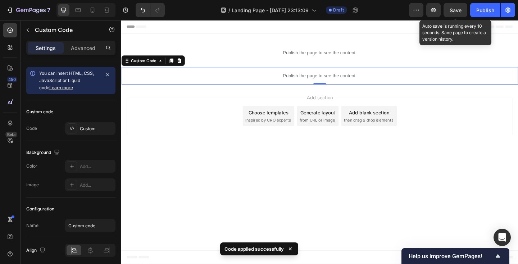
click at [457, 11] on span "Save" at bounding box center [456, 10] width 12 height 6
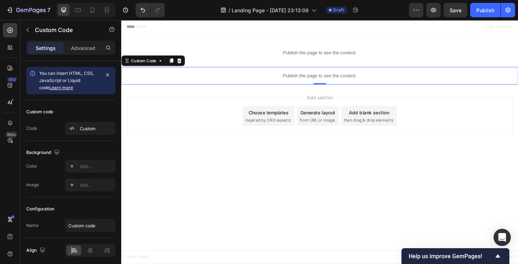
click at [275, 79] on p "Publish the page to see the content." at bounding box center [337, 81] width 432 height 8
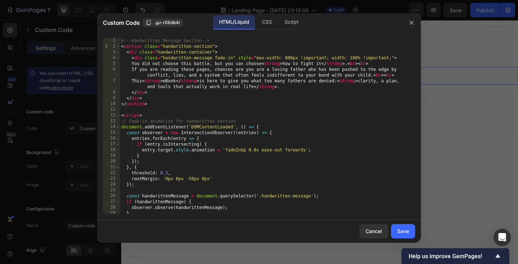
click at [290, 58] on div "<!-- Handwritten Message Section --> < section class = "handwritten-section" > …" at bounding box center [267, 132] width 295 height 188
type textarea "<div class="handwritten-message fade-in" style="max-width: 980px !important; wi…"
click at [405, 227] on div "Save" at bounding box center [403, 231] width 12 height 8
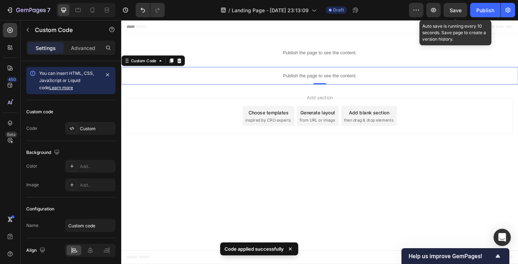
click at [460, 10] on span "Save" at bounding box center [456, 10] width 12 height 6
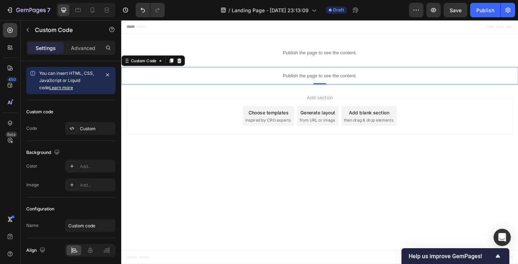
click at [216, 78] on p "Publish the page to see the content." at bounding box center [337, 81] width 432 height 8
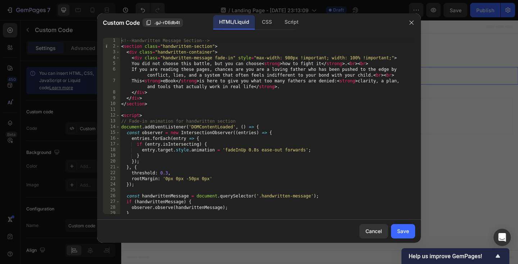
click at [209, 73] on div "<!-- Handwritten Message Section --> < section class = "handwritten-section" > …" at bounding box center [267, 132] width 295 height 188
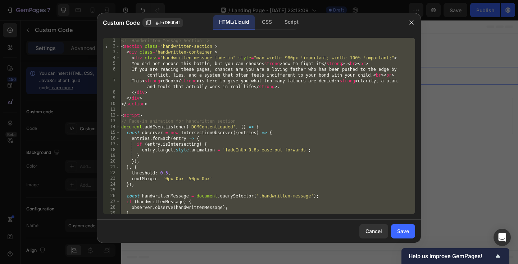
paste textarea
type textarea "</script>"
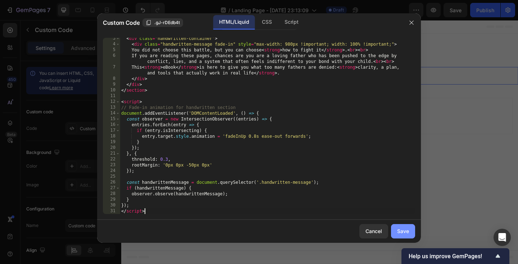
click at [406, 228] on div "Save" at bounding box center [403, 231] width 12 height 8
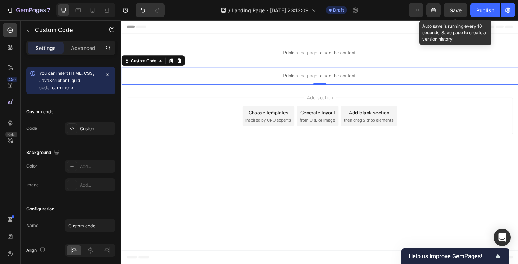
click at [458, 10] on span "Save" at bounding box center [456, 10] width 12 height 6
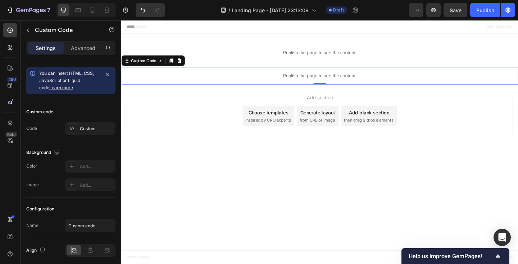
click at [210, 77] on p "Publish the page to see the content." at bounding box center [337, 81] width 432 height 8
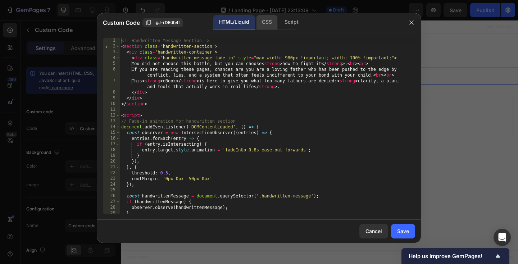
click at [269, 20] on div "CSS" at bounding box center [266, 22] width 21 height 14
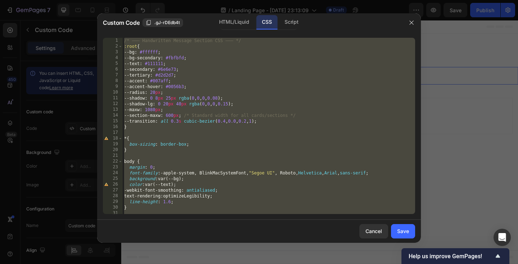
click at [226, 97] on div "/* ——— Handwritten Message Section CSS ——— */ :root { --bg : #ffffff ; --bg-sec…" at bounding box center [269, 132] width 292 height 188
paste textarea
type textarea "}"
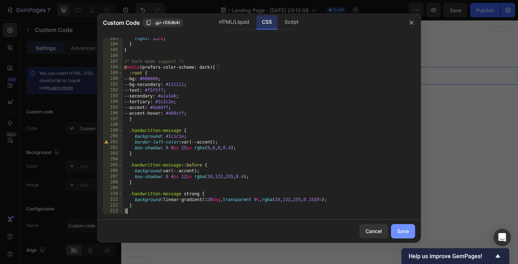
click at [404, 232] on div "Save" at bounding box center [403, 231] width 12 height 8
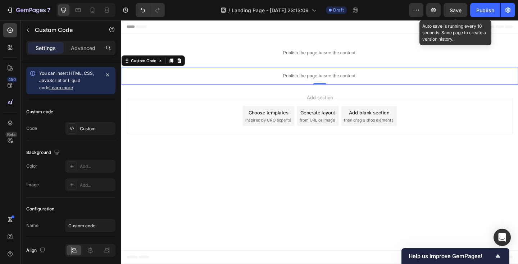
click at [459, 6] on div "Save" at bounding box center [456, 10] width 12 height 8
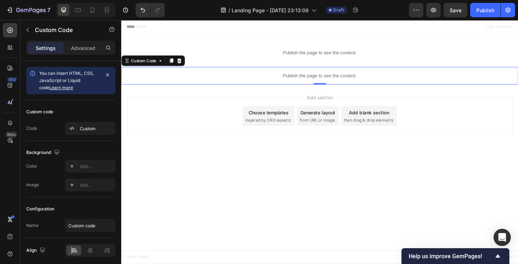
click at [212, 79] on p "Publish the page to see the content." at bounding box center [337, 81] width 432 height 8
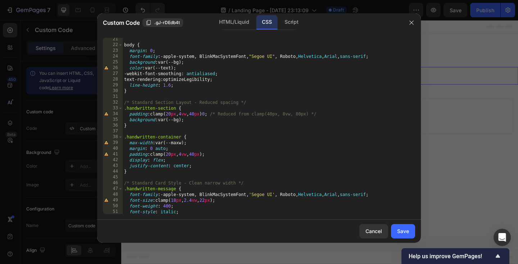
scroll to position [158, 0]
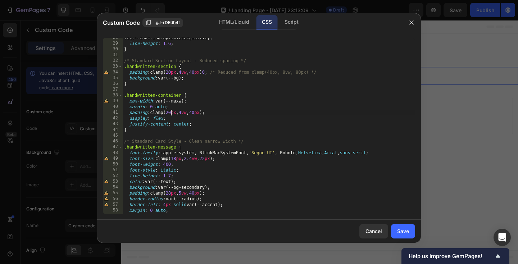
click at [170, 111] on div "text-rendering : optimizeLegibility ; line-height : 1.6 ; } /* Standard Section…" at bounding box center [269, 129] width 292 height 188
click at [186, 111] on div "text-rendering : optimizeLegibility ; line-height : 1.6 ; } /* Standard Section…" at bounding box center [269, 129] width 292 height 188
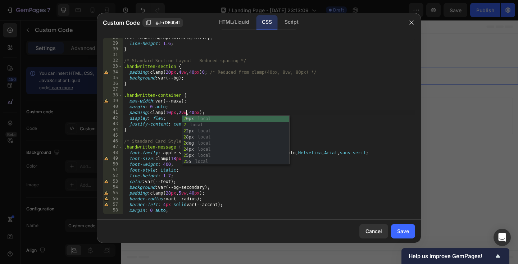
scroll to position [0, 5]
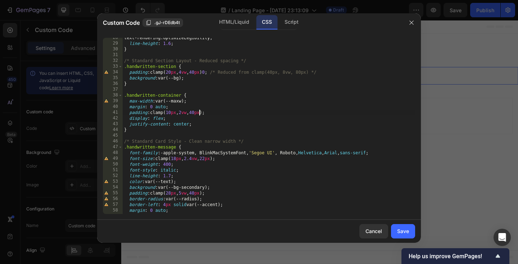
click at [199, 112] on div "text-rendering : optimizeLegibility ; line-height : 1.6 ; } /* Standard Section…" at bounding box center [269, 129] width 292 height 188
click at [353, 127] on div "text-rendering : optimizeLegibility ; line-height : 1.6 ; } /* Standard Section…" at bounding box center [269, 129] width 292 height 188
type textarea "justify-content: center;"
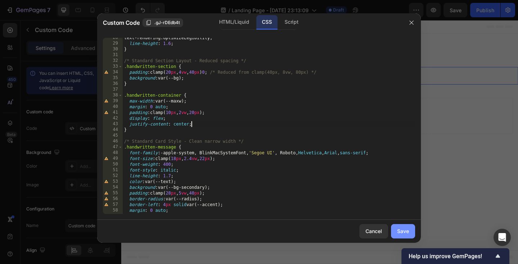
click at [406, 232] on div "Save" at bounding box center [403, 231] width 12 height 8
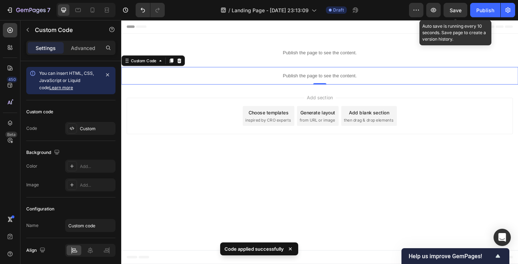
click at [450, 13] on div "Save" at bounding box center [456, 10] width 12 height 8
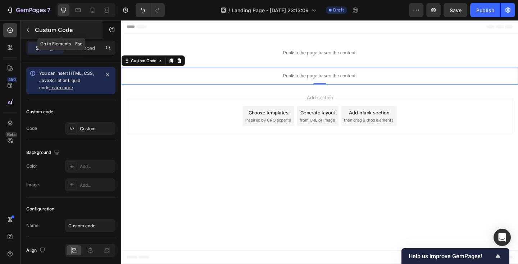
click at [29, 27] on icon "button" at bounding box center [28, 30] width 6 height 6
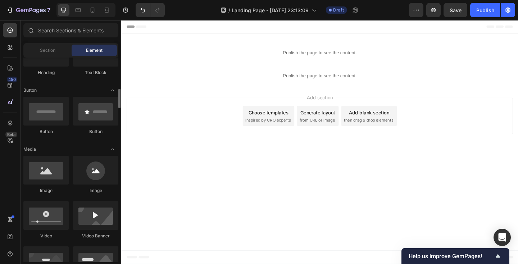
scroll to position [166, 0]
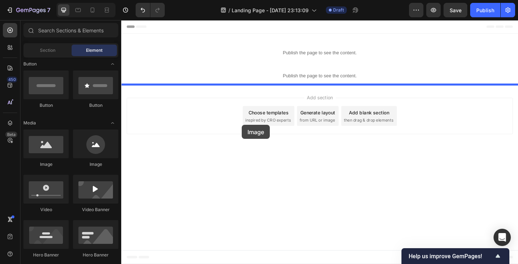
drag, startPoint x: 174, startPoint y: 170, endPoint x: 252, endPoint y: 134, distance: 85.8
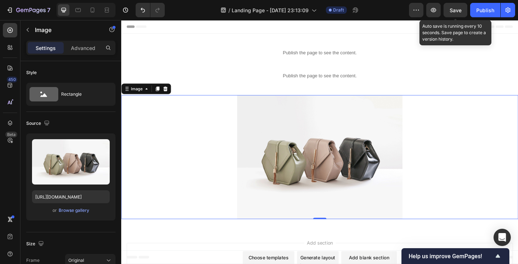
click at [457, 8] on span "Save" at bounding box center [456, 10] width 12 height 6
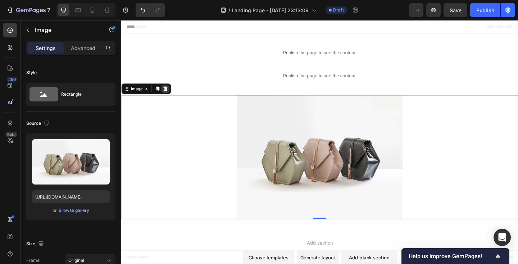
click at [171, 97] on icon at bounding box center [169, 95] width 6 height 6
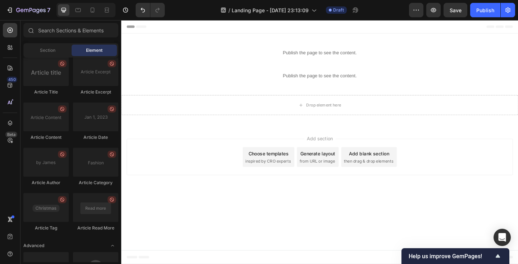
scroll to position [1927, 0]
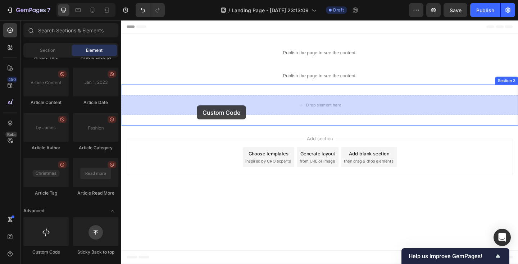
drag, startPoint x: 166, startPoint y: 254, endPoint x: 204, endPoint y: 113, distance: 146.3
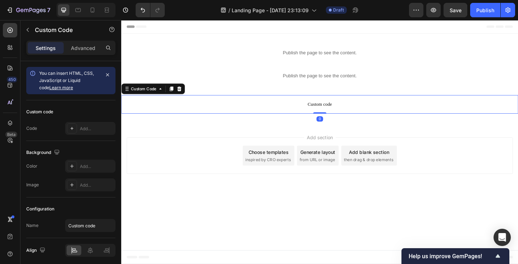
click at [224, 108] on span "Custom code" at bounding box center [337, 112] width 432 height 9
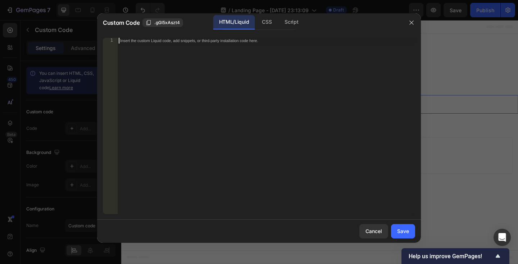
click at [181, 91] on div "Insert the custom Liquid code, add snippets, or third-party installation code h…" at bounding box center [266, 132] width 298 height 188
paste textarea "</script>"
type textarea "</script>"
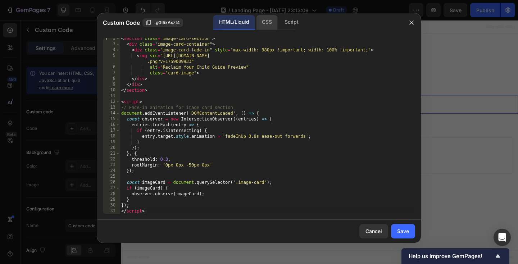
click at [266, 27] on div "CSS" at bounding box center [266, 22] width 21 height 14
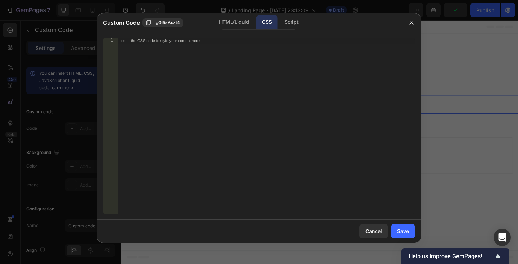
click at [199, 72] on div "Insert the CSS code to style your content here." at bounding box center [266, 132] width 298 height 188
paste textarea "}"
type textarea "}"
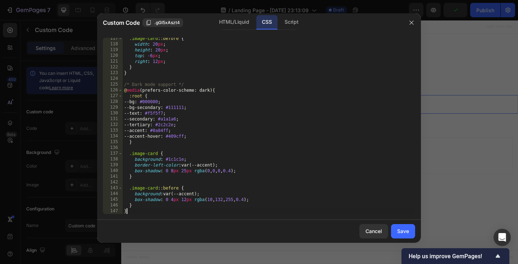
scroll to position [670, 0]
click at [400, 225] on button "Save" at bounding box center [403, 231] width 24 height 14
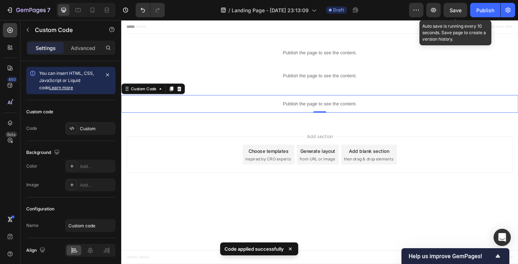
click at [459, 10] on span "Save" at bounding box center [456, 10] width 12 height 6
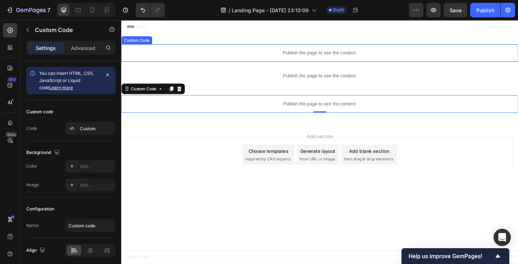
click at [238, 57] on p "Publish the page to see the content." at bounding box center [337, 56] width 432 height 8
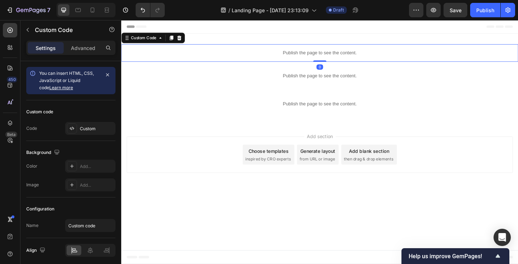
click at [238, 57] on p "Publish the page to see the content." at bounding box center [337, 56] width 432 height 8
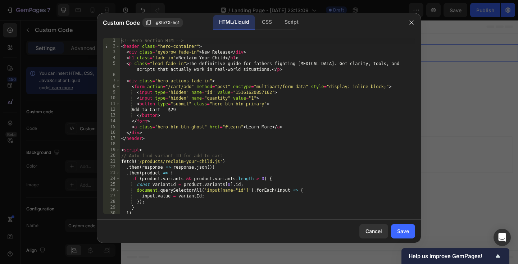
click at [470, 145] on div at bounding box center [259, 132] width 518 height 264
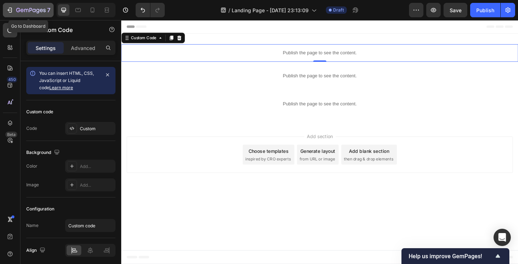
click at [32, 12] on icon "button" at bounding box center [30, 11] width 29 height 6
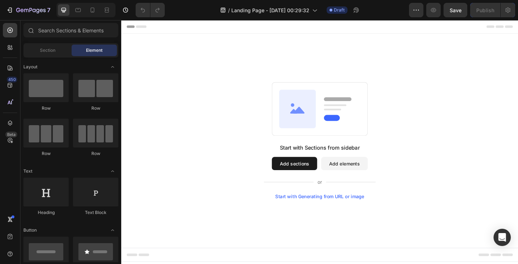
click at [303, 172] on button "Add sections" at bounding box center [309, 176] width 49 height 14
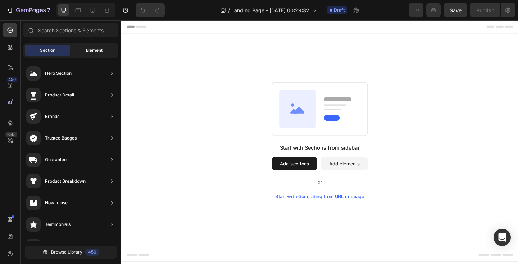
click at [97, 53] on span "Element" at bounding box center [94, 50] width 17 height 6
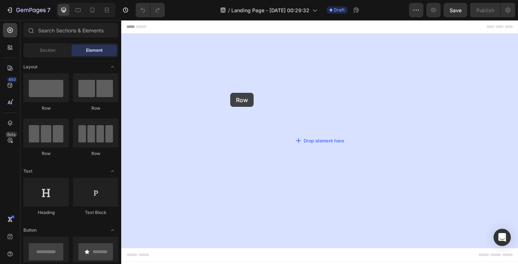
drag, startPoint x: 169, startPoint y: 113, endPoint x: 155, endPoint y: 99, distance: 19.6
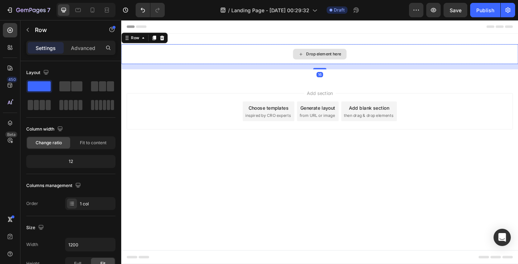
click at [278, 56] on div "Drop element here" at bounding box center [337, 57] width 432 height 22
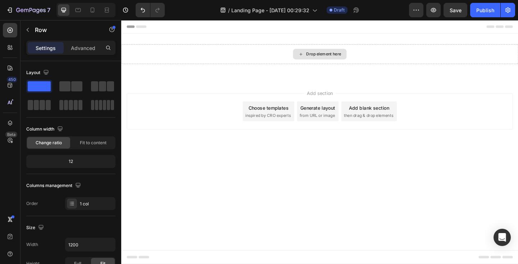
click at [322, 57] on div "Drop element here" at bounding box center [341, 57] width 38 height 6
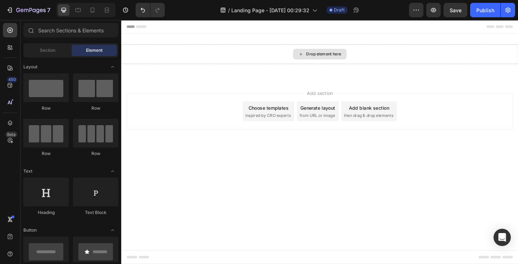
click at [322, 57] on div "Drop element here" at bounding box center [341, 57] width 38 height 6
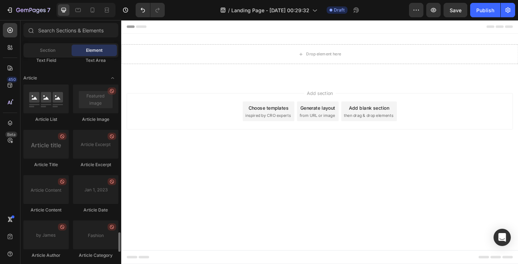
scroll to position [1927, 0]
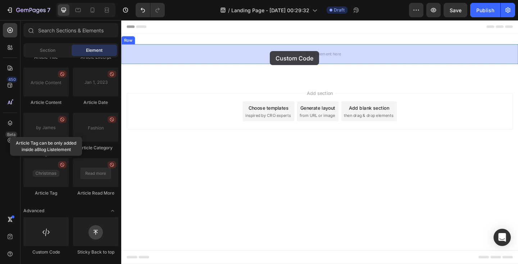
drag, startPoint x: 177, startPoint y: 248, endPoint x: 278, endPoint y: 68, distance: 207.2
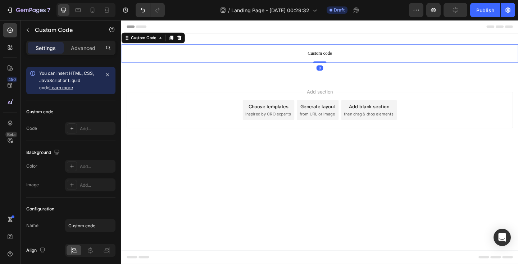
click at [283, 54] on span "Custom code" at bounding box center [337, 56] width 432 height 9
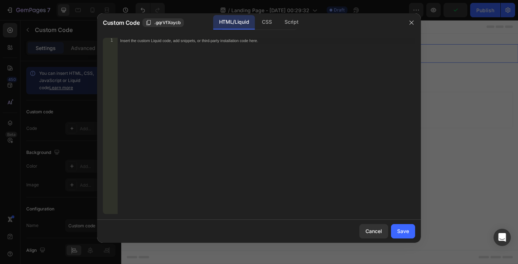
click at [270, 51] on div "Insert the custom Liquid code, add snippets, or third-party installation code h…" at bounding box center [266, 132] width 298 height 188
paste textarea "<p style="font-size: clamp(18px, 2.2vw, 22px); margin-bottom: 32px; color: var(…"
type textarea "<p style="font-size: clamp(18px, 2.2vw, 22px); margin-bottom: 32px; color: var(…"
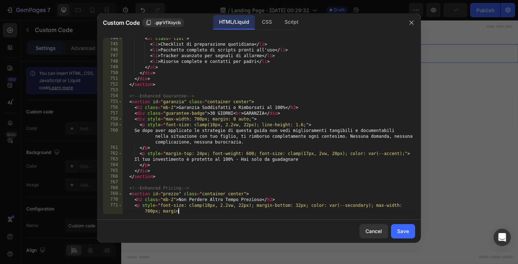
scroll to position [4375, 0]
click at [406, 232] on div "Save" at bounding box center [403, 231] width 12 height 8
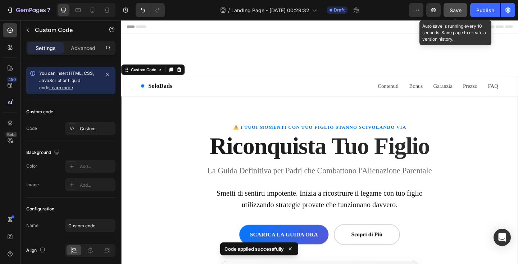
click at [455, 11] on span "Save" at bounding box center [456, 10] width 12 height 6
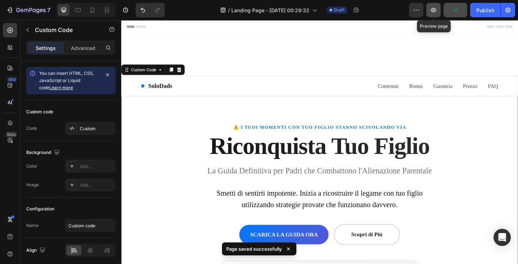
click at [436, 11] on icon "button" at bounding box center [433, 9] width 7 height 7
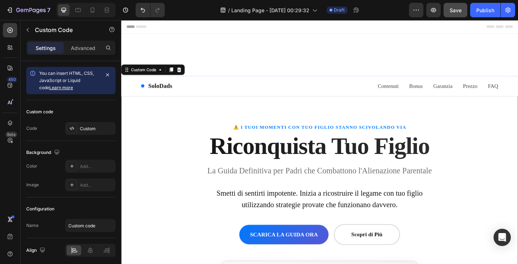
click at [248, 91] on div "SoloDads Contenuti Bonus Garanzia Prezzo FAQ ☰" at bounding box center [337, 92] width 388 height 22
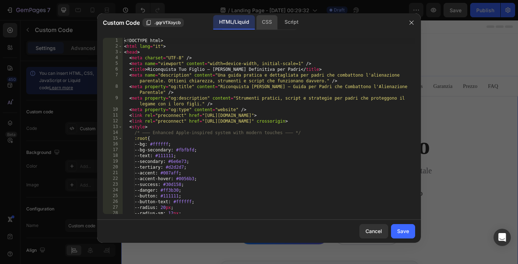
click at [266, 24] on div "CSS" at bounding box center [266, 22] width 21 height 14
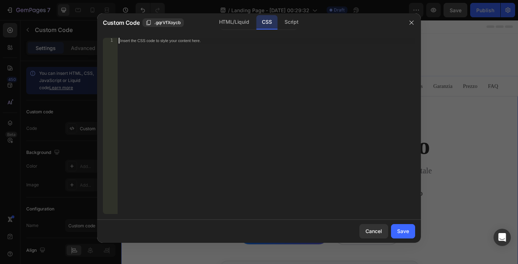
click at [236, 84] on div "Insert the CSS code to style your content here." at bounding box center [266, 132] width 298 height 188
paste textarea "}"
type textarea "}"
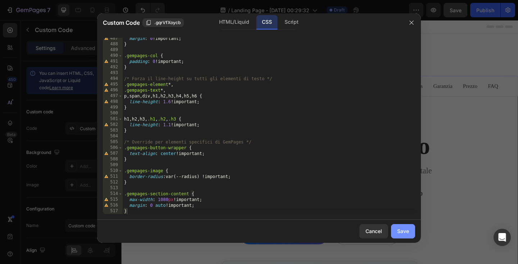
click at [395, 227] on button "Save" at bounding box center [403, 231] width 24 height 14
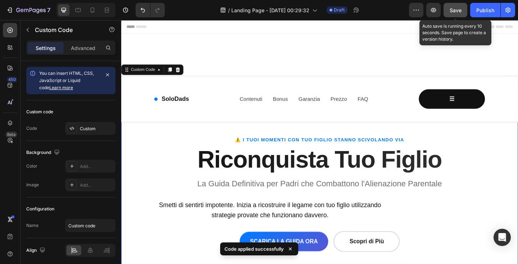
click at [455, 10] on span "Save" at bounding box center [456, 10] width 12 height 6
click at [451, 11] on span "Save" at bounding box center [456, 10] width 12 height 6
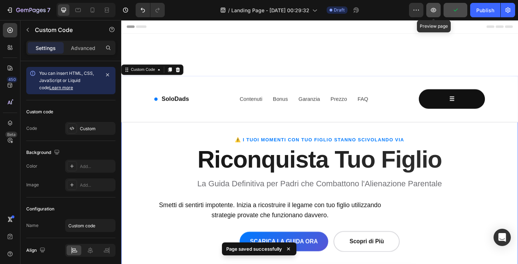
click at [434, 11] on icon "button" at bounding box center [433, 9] width 7 height 7
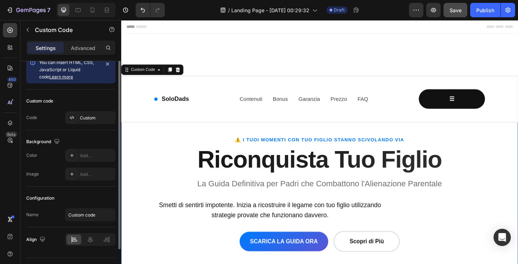
scroll to position [0, 0]
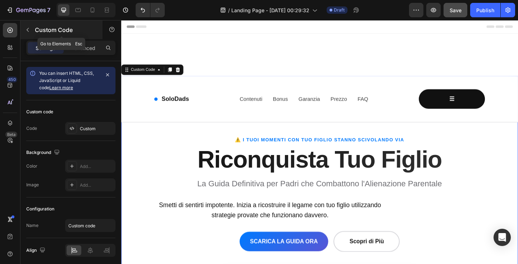
click at [28, 31] on icon "button" at bounding box center [28, 30] width 2 height 4
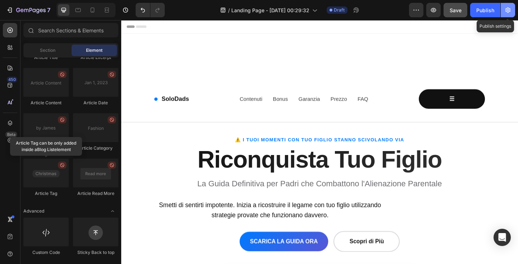
click at [508, 12] on icon "button" at bounding box center [507, 10] width 5 height 5
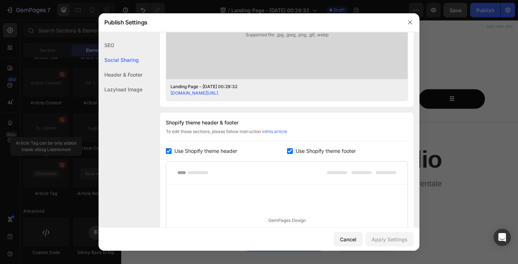
scroll to position [269, 0]
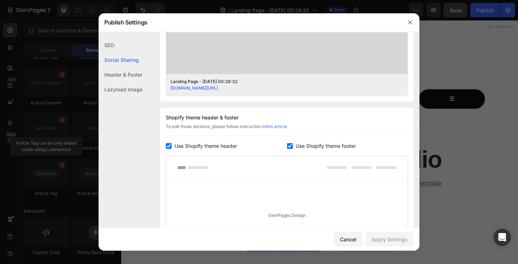
click at [197, 145] on span "Use Shopify theme header" at bounding box center [205, 146] width 63 height 9
checkbox input "false"
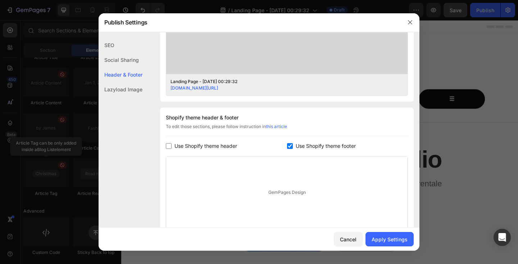
click at [306, 143] on span "Use Shopify theme footer" at bounding box center [326, 146] width 60 height 9
checkbox input "false"
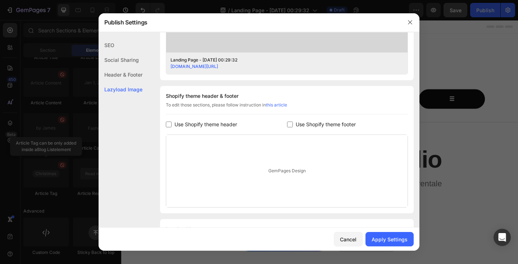
scroll to position [329, 0]
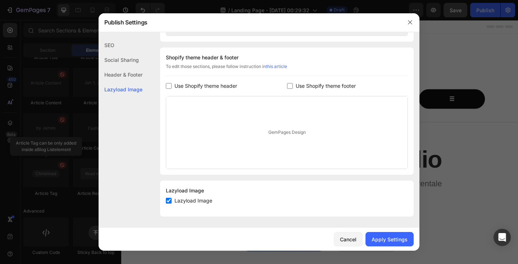
click at [201, 200] on span "Lazyload Image" at bounding box center [193, 200] width 38 height 9
checkbox input "false"
click at [391, 236] on div "Apply Settings" at bounding box center [389, 240] width 36 height 8
click at [410, 23] on icon "button" at bounding box center [410, 22] width 6 height 6
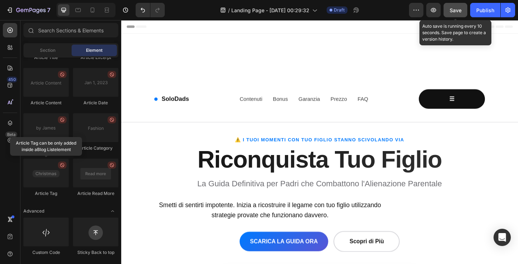
click at [458, 9] on span "Save" at bounding box center [456, 10] width 12 height 6
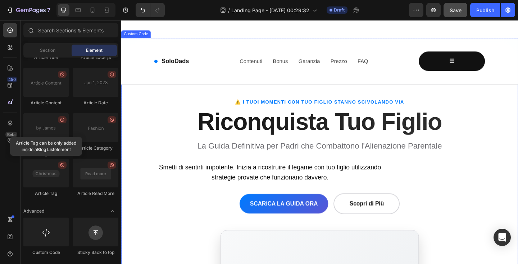
scroll to position [0, 0]
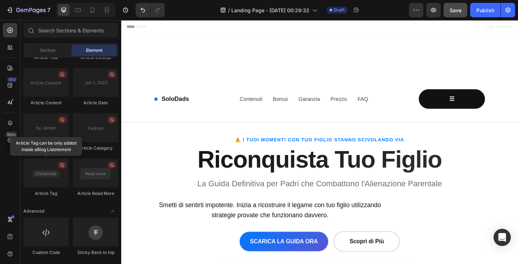
click at [194, 27] on div "Header" at bounding box center [337, 27] width 420 height 14
click at [10, 52] on div at bounding box center [10, 47] width 14 height 14
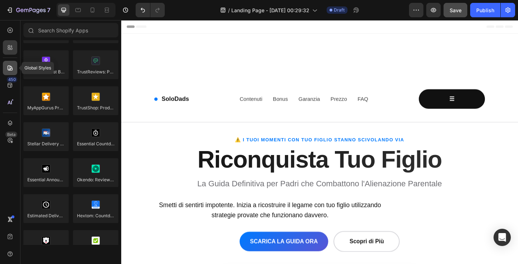
click at [10, 68] on icon at bounding box center [9, 67] width 7 height 7
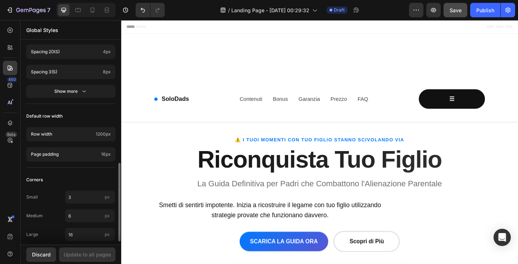
scroll to position [323, 0]
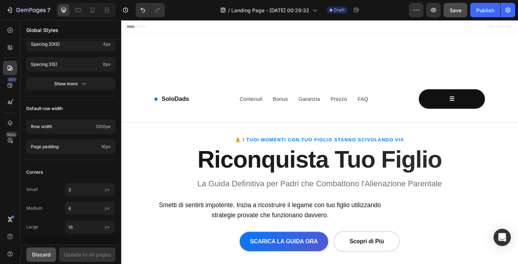
click at [40, 253] on div "Discard" at bounding box center [41, 255] width 19 height 8
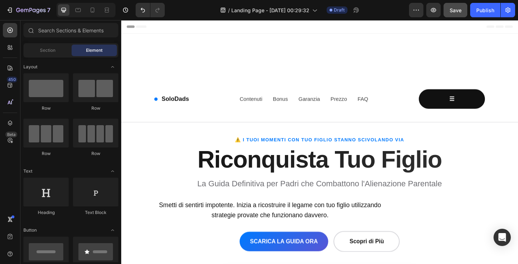
scroll to position [1927, 0]
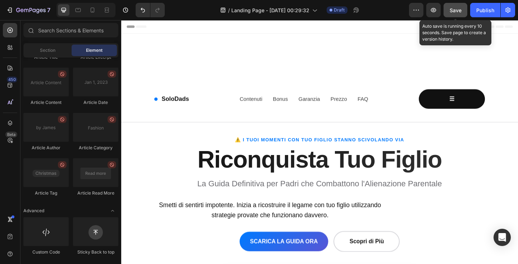
click at [451, 6] on button "Save" at bounding box center [455, 10] width 24 height 14
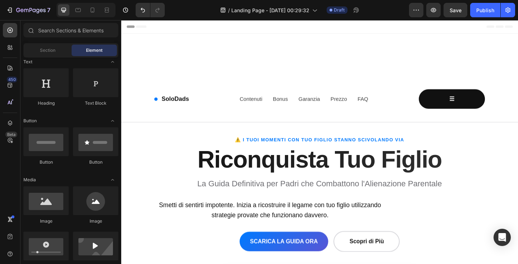
scroll to position [0, 0]
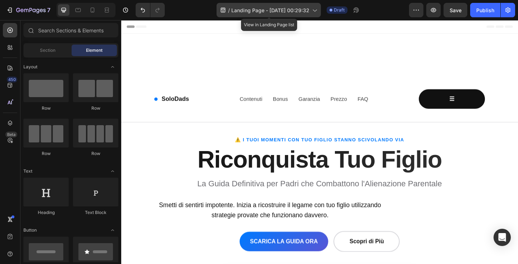
click at [260, 9] on span "Landing Page - [DATE] 00:29:32" at bounding box center [270, 10] width 78 height 8
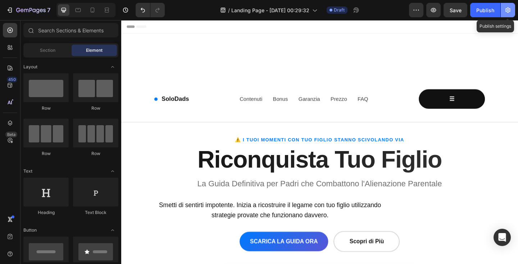
click at [505, 11] on icon "button" at bounding box center [507, 9] width 7 height 7
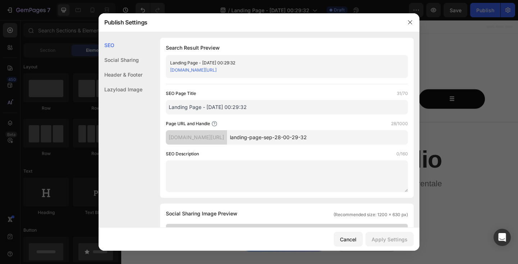
scroll to position [6, 0]
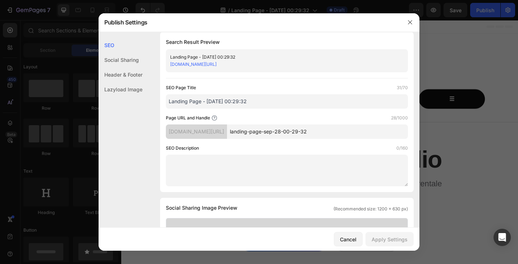
click at [243, 102] on input "Landing Page - [DATE] 00:29:32" at bounding box center [287, 101] width 242 height 14
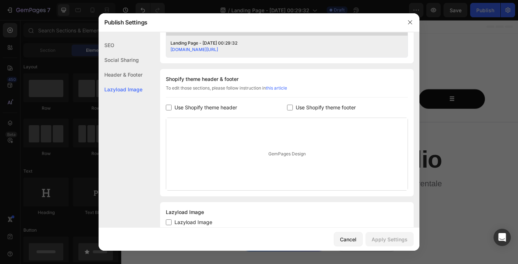
scroll to position [329, 0]
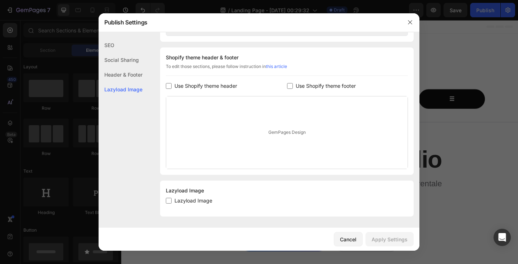
click at [271, 128] on div "GemPages Design" at bounding box center [286, 132] width 241 height 72
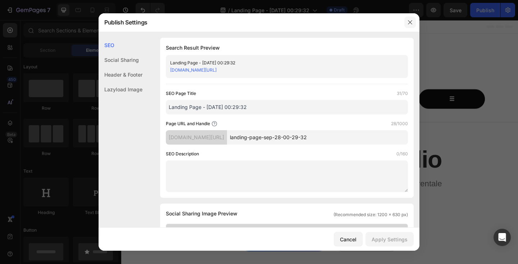
click at [414, 20] on button "button" at bounding box center [410, 23] width 12 height 12
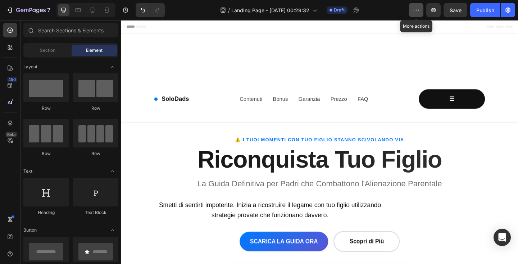
click at [416, 7] on icon "button" at bounding box center [415, 9] width 7 height 7
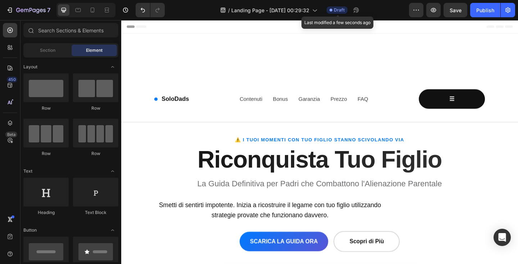
click at [336, 9] on span "Draft" at bounding box center [339, 10] width 11 height 6
click at [11, 50] on icon at bounding box center [9, 47] width 7 height 7
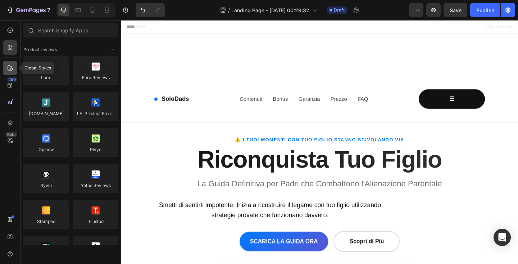
click at [11, 68] on icon at bounding box center [9, 67] width 7 height 7
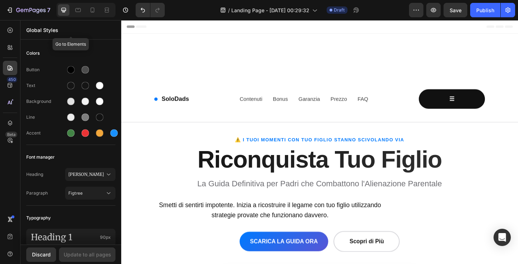
click at [84, 27] on p "Global Styles" at bounding box center [70, 30] width 89 height 8
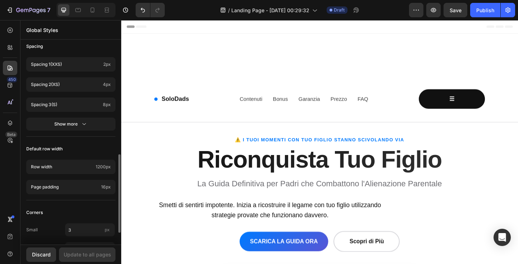
scroll to position [323, 0]
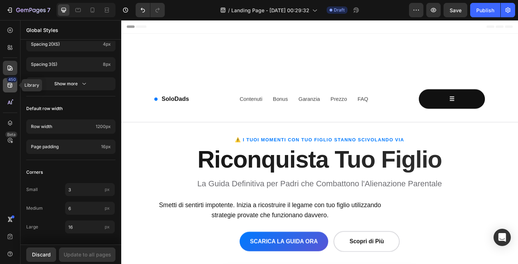
click at [9, 85] on icon at bounding box center [9, 85] width 7 height 7
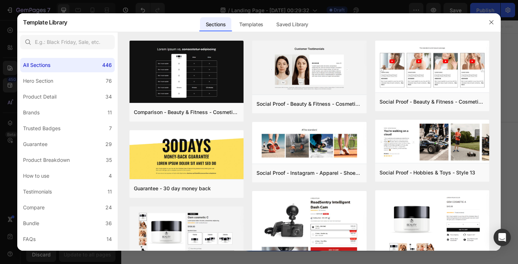
click at [10, 101] on div at bounding box center [259, 132] width 518 height 264
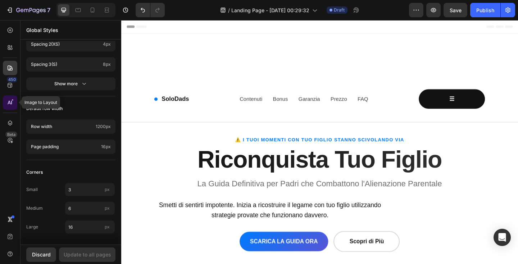
click at [11, 100] on icon at bounding box center [9, 102] width 7 height 7
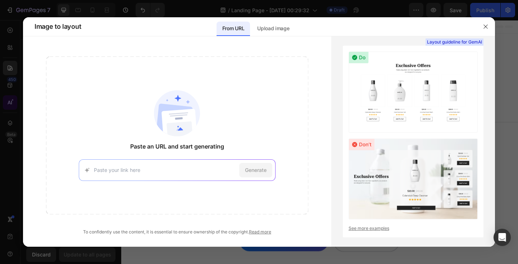
click at [11, 100] on div at bounding box center [259, 132] width 518 height 264
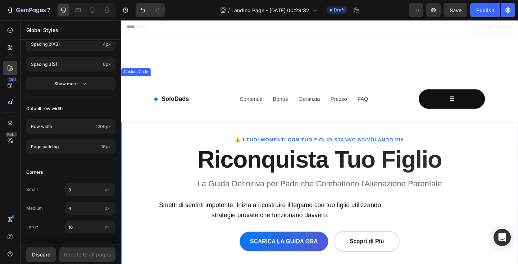
click at [285, 84] on div "SoloDads Contenuti Bonus Garanzia Prezzo FAQ ☰" at bounding box center [337, 106] width 388 height 50
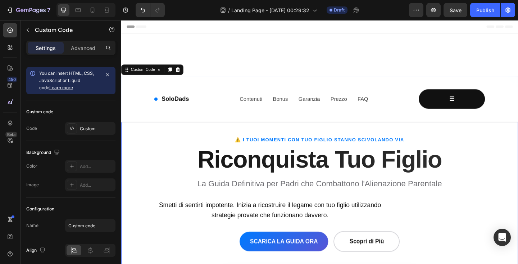
click at [285, 84] on div "SoloDads Contenuti Bonus Garanzia Prezzo FAQ ☰" at bounding box center [337, 106] width 388 height 50
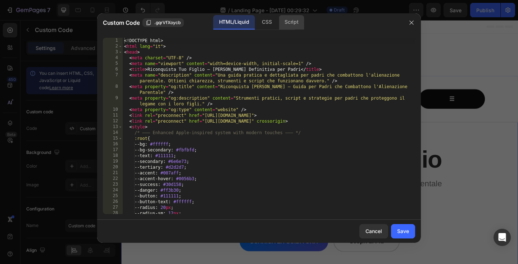
click at [292, 20] on div "Script" at bounding box center [291, 22] width 25 height 14
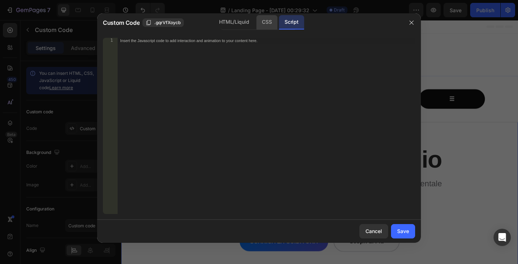
click at [269, 19] on div "CSS" at bounding box center [266, 22] width 21 height 14
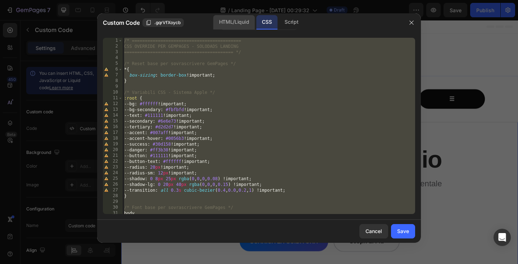
click at [245, 19] on div "HTML/Liquid" at bounding box center [233, 22] width 41 height 14
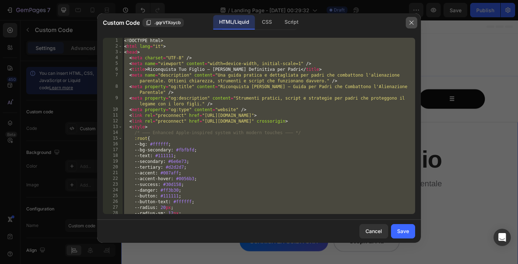
click at [414, 23] on icon "button" at bounding box center [412, 23] width 6 height 6
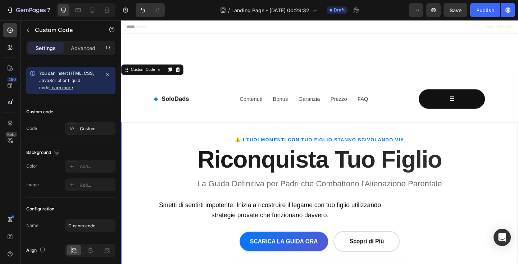
click at [474, 105] on button "☰" at bounding box center [481, 105] width 72 height 21
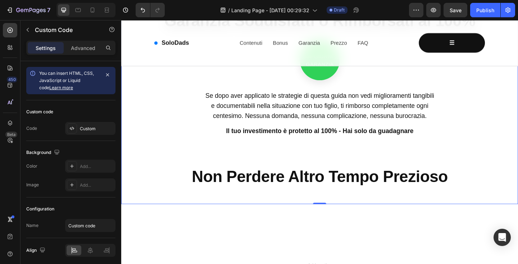
scroll to position [1909, 0]
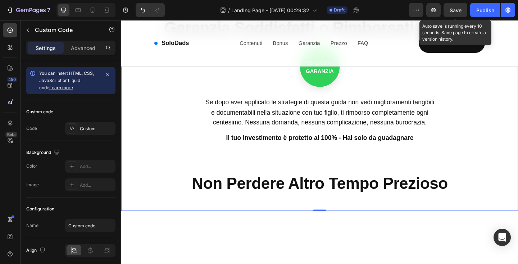
click at [454, 11] on span "Save" at bounding box center [456, 10] width 12 height 6
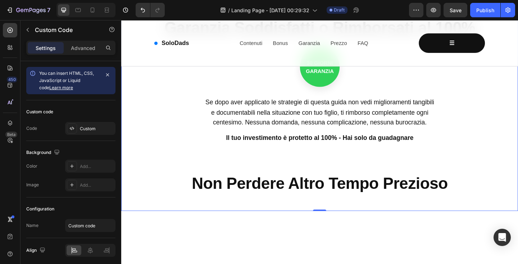
click at [221, 100] on section "Garanzia Soddisfatti o Rimborsati al 100% 30 GIORNI GARANZIA Se dopo aver appli…" at bounding box center [337, 89] width 388 height 169
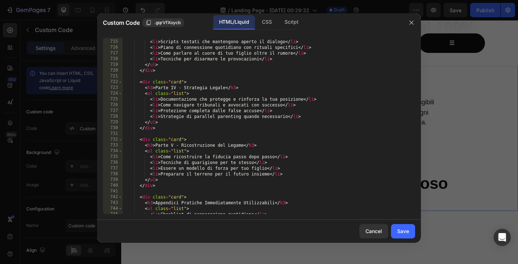
scroll to position [4375, 0]
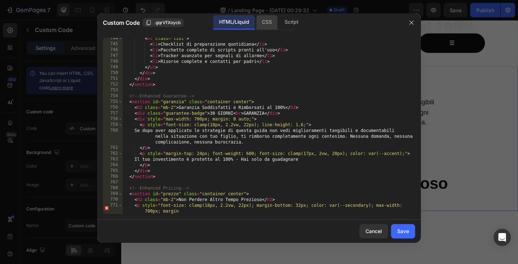
click at [270, 21] on div "CSS" at bounding box center [266, 22] width 21 height 14
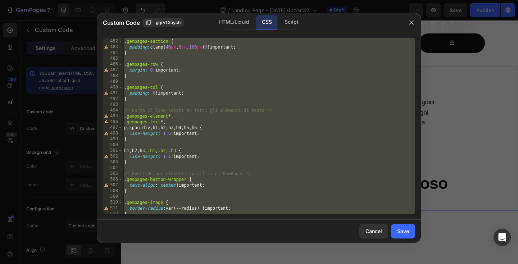
scroll to position [2799, 0]
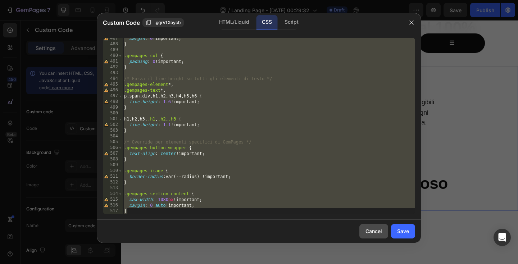
click at [377, 224] on button "Cancel" at bounding box center [373, 231] width 29 height 14
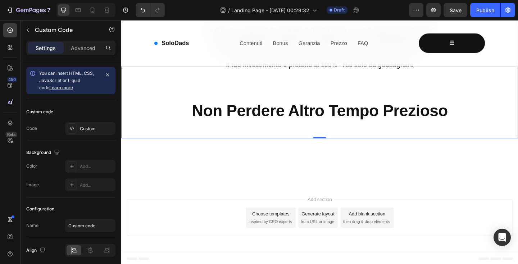
scroll to position [1989, 0]
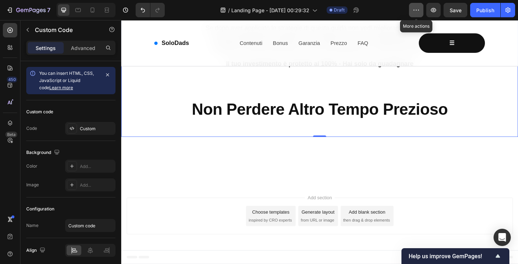
click at [418, 12] on icon "button" at bounding box center [415, 9] width 7 height 7
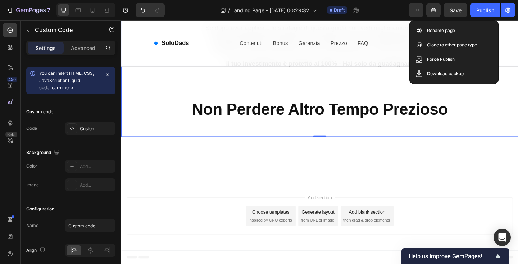
click at [179, 43] on div "SoloDads" at bounding box center [176, 45] width 38 height 10
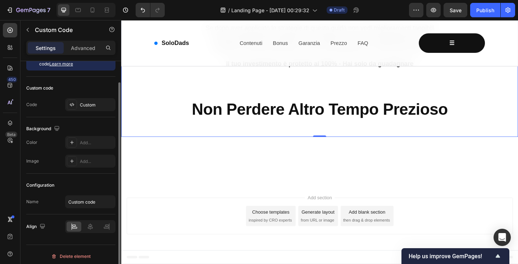
scroll to position [27, 0]
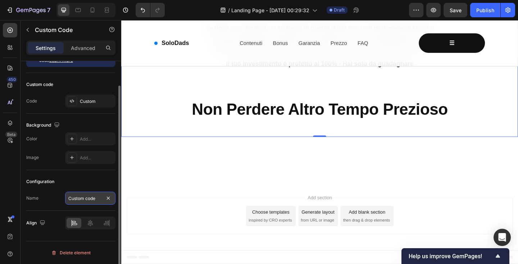
click at [79, 199] on input "Custom code" at bounding box center [90, 198] width 50 height 13
click at [63, 185] on div "Configuration" at bounding box center [70, 182] width 89 height 12
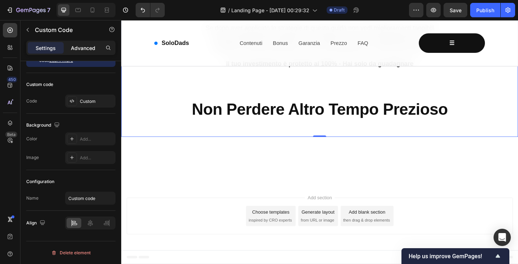
click at [83, 51] on p "Advanced" at bounding box center [83, 48] width 24 height 8
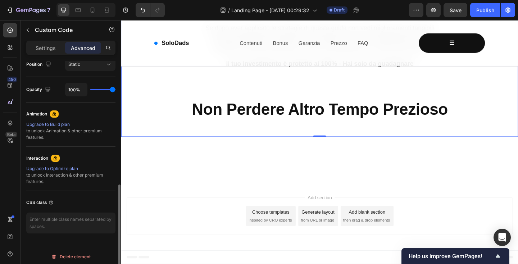
scroll to position [276, 0]
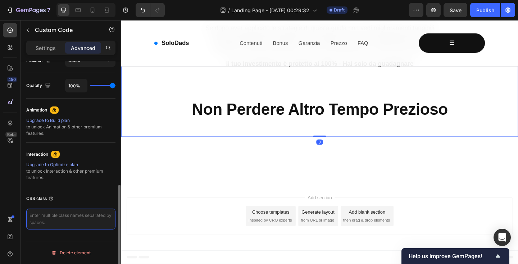
click at [59, 220] on textarea at bounding box center [70, 219] width 89 height 21
paste textarea "/* ========================================== CSS OVERRIDE PER GEMPAGES - SOLOD…"
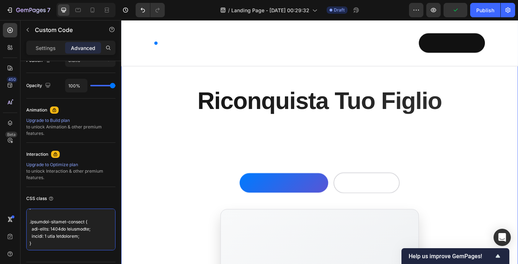
scroll to position [70, 0]
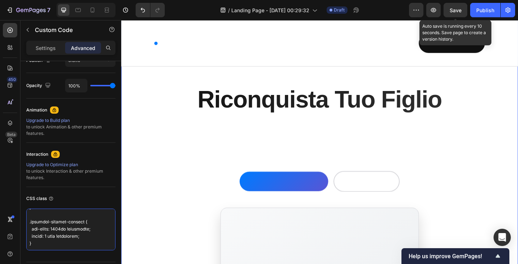
type textarea "/* ========================================== CSS OVERRIDE PER GEMPAGES - SOLOD…"
click at [451, 11] on span "Save" at bounding box center [456, 10] width 12 height 6
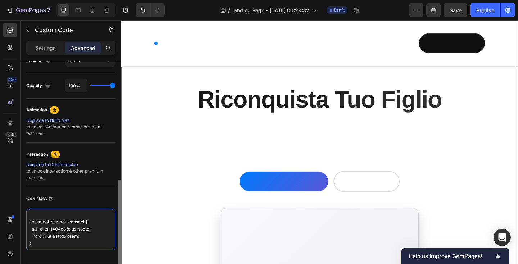
click at [65, 225] on textarea at bounding box center [70, 230] width 89 height 42
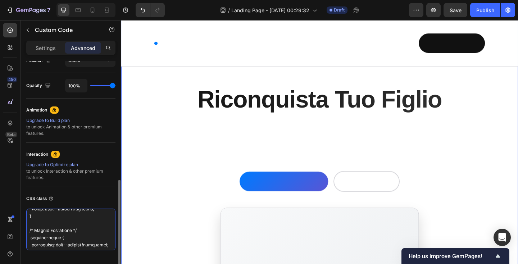
scroll to position [2762, 0]
click at [54, 228] on textarea at bounding box center [70, 230] width 89 height 42
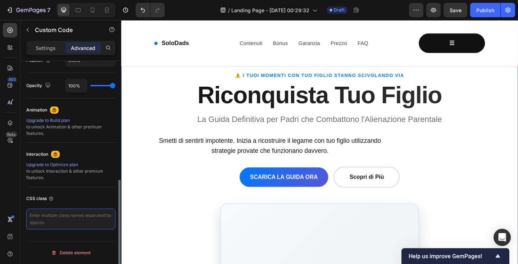
scroll to position [0, 0]
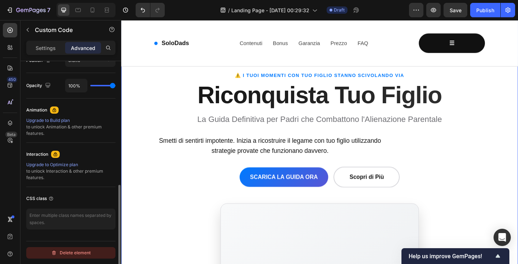
click at [72, 250] on div "Delete element" at bounding box center [71, 253] width 40 height 9
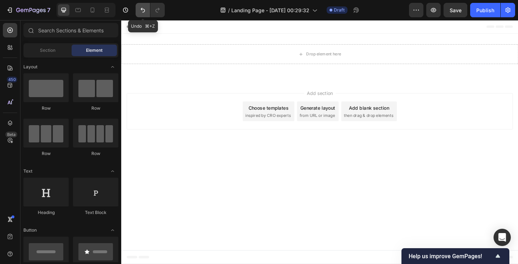
click at [144, 13] on icon "Undo/Redo" at bounding box center [142, 9] width 7 height 7
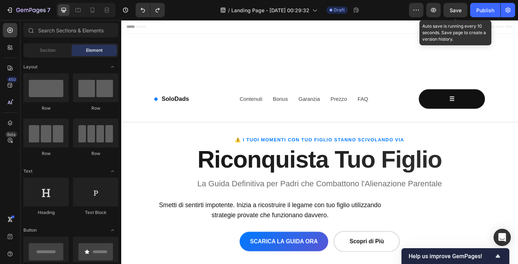
click at [461, 6] on div "Save" at bounding box center [456, 10] width 12 height 8
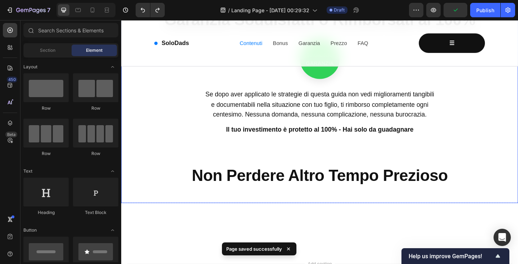
scroll to position [1989, 0]
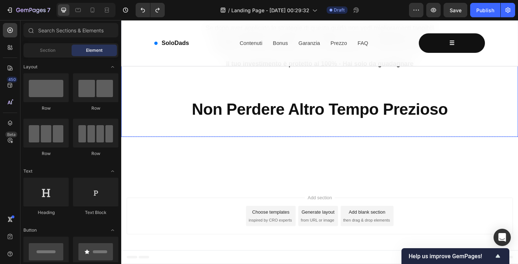
click at [185, 41] on div "SoloDads" at bounding box center [176, 45] width 38 height 10
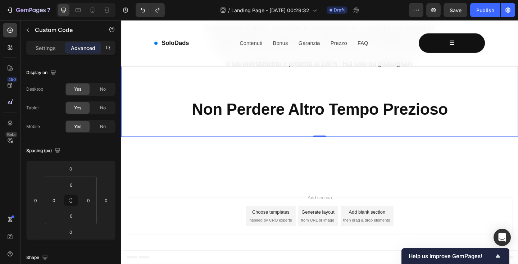
click at [186, 49] on div "SoloDads" at bounding box center [176, 45] width 38 height 10
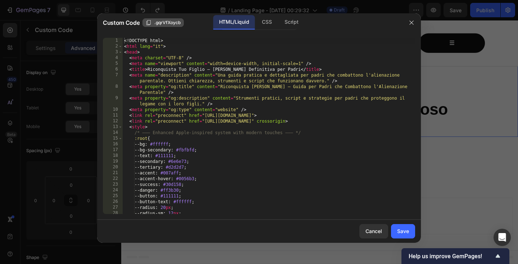
click at [165, 23] on span ".gqrVfXoycb" at bounding box center [167, 22] width 26 height 6
click at [294, 21] on div "Script" at bounding box center [291, 22] width 25 height 14
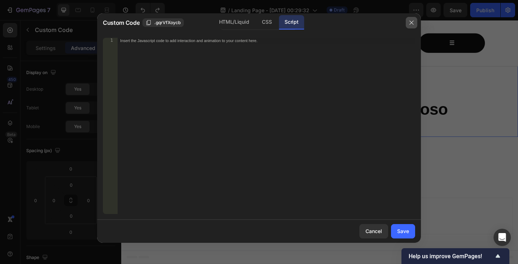
click at [413, 21] on icon "button" at bounding box center [412, 23] width 6 height 6
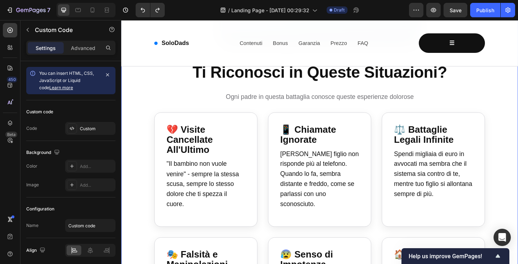
scroll to position [546, 0]
